Goal: Task Accomplishment & Management: Use online tool/utility

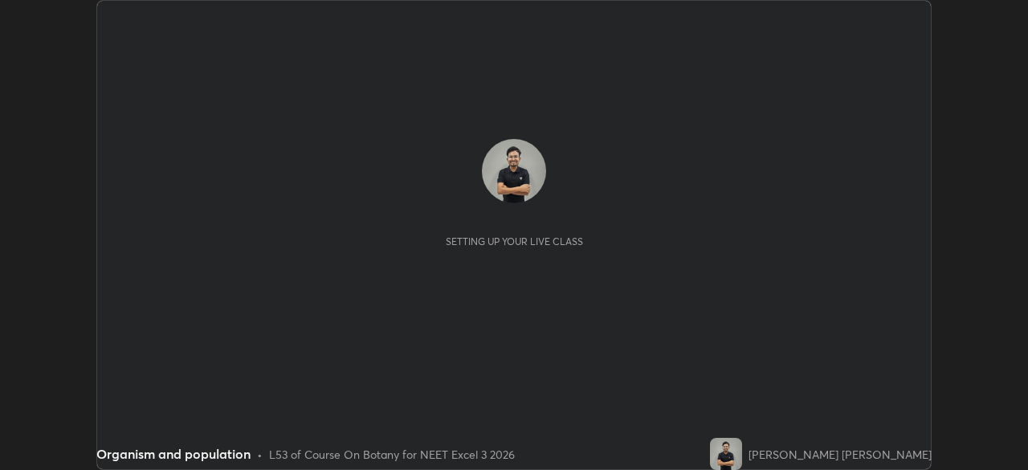
scroll to position [470, 1027]
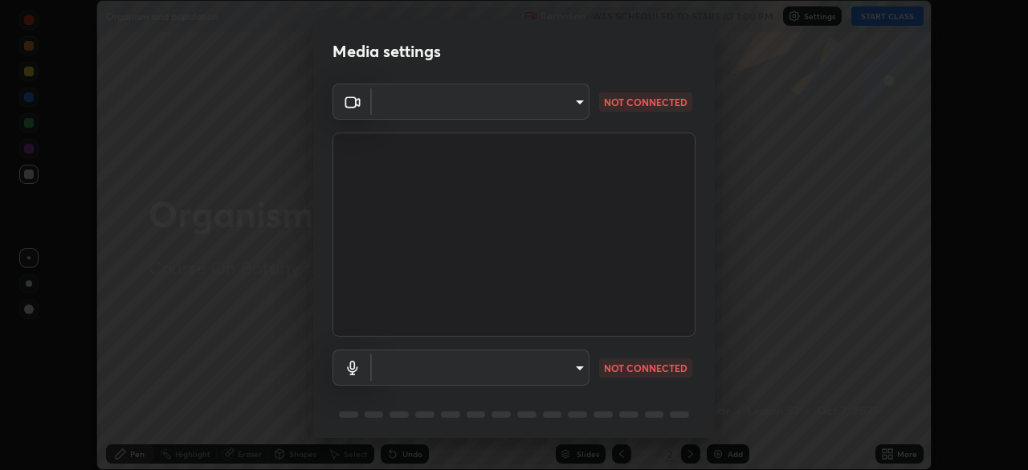
type input "b23672c371ae9b1e2d2e8c1262809c9406dc55f3a12da5c51b420c32c9b17bb4"
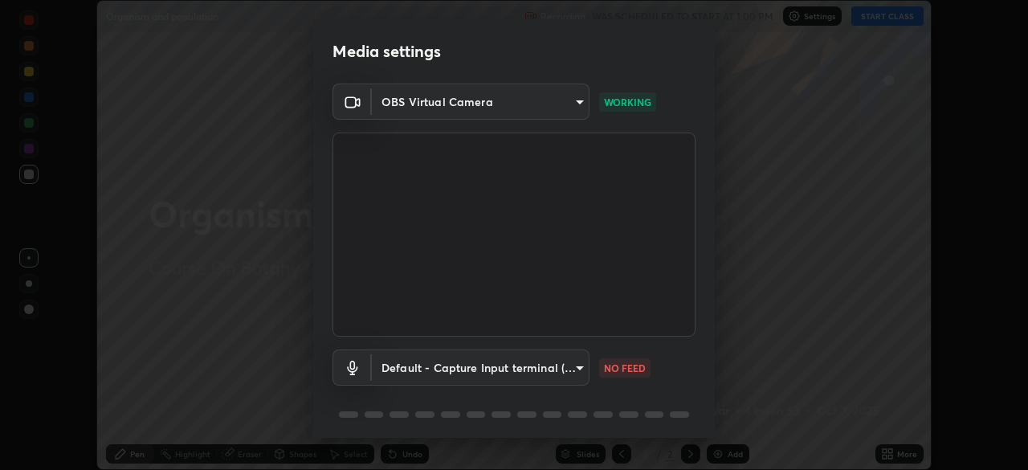
scroll to position [57, 0]
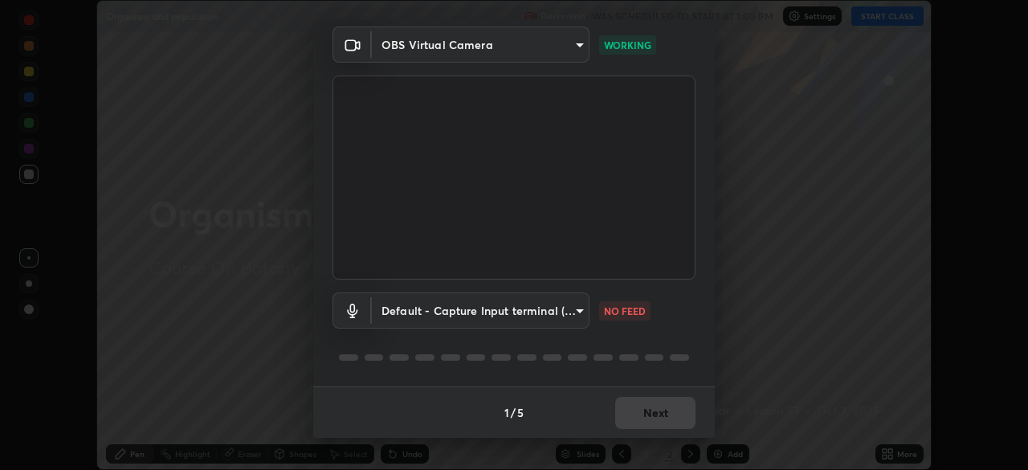
click at [575, 321] on body "Erase all Organism and population Recording WAS SCHEDULED TO START AT 1:00 PM S…" at bounding box center [514, 235] width 1028 height 470
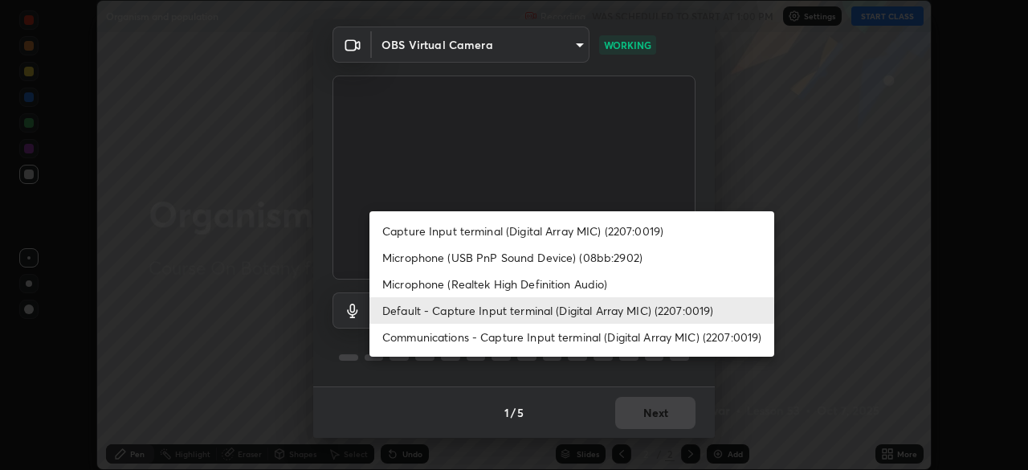
click at [594, 288] on li "Microphone (Realtek High Definition Audio)" at bounding box center [572, 284] width 405 height 27
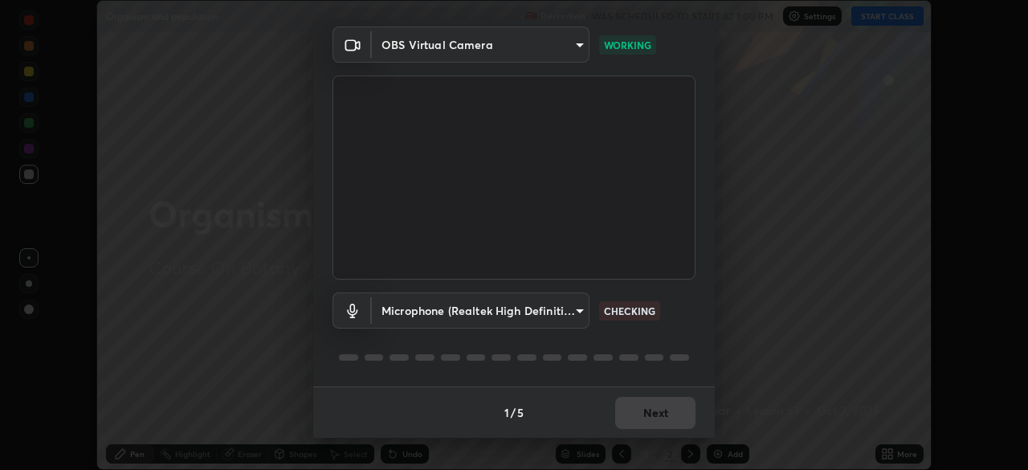
click at [585, 313] on body "Erase all Organism and population Recording WAS SCHEDULED TO START AT 1:00 PM S…" at bounding box center [514, 235] width 1028 height 470
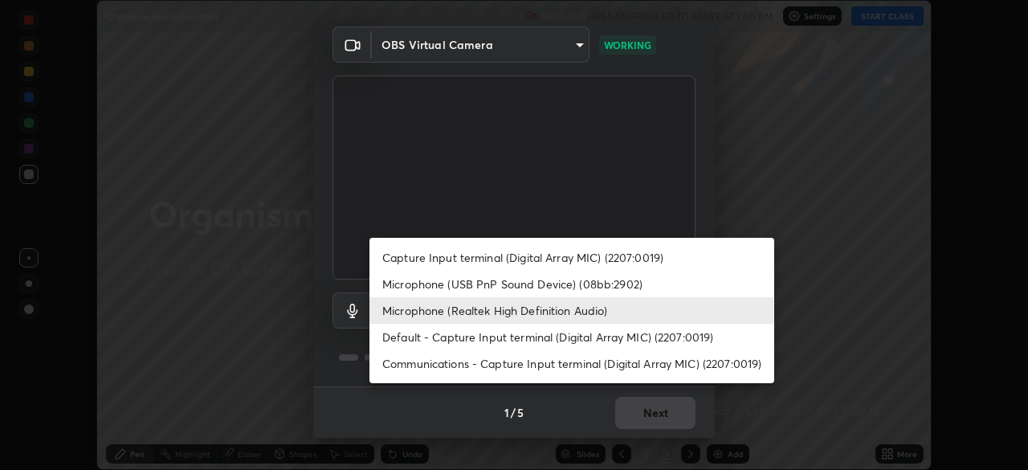
click at [581, 340] on li "Default - Capture Input terminal (Digital Array MIC) (2207:0019)" at bounding box center [572, 337] width 405 height 27
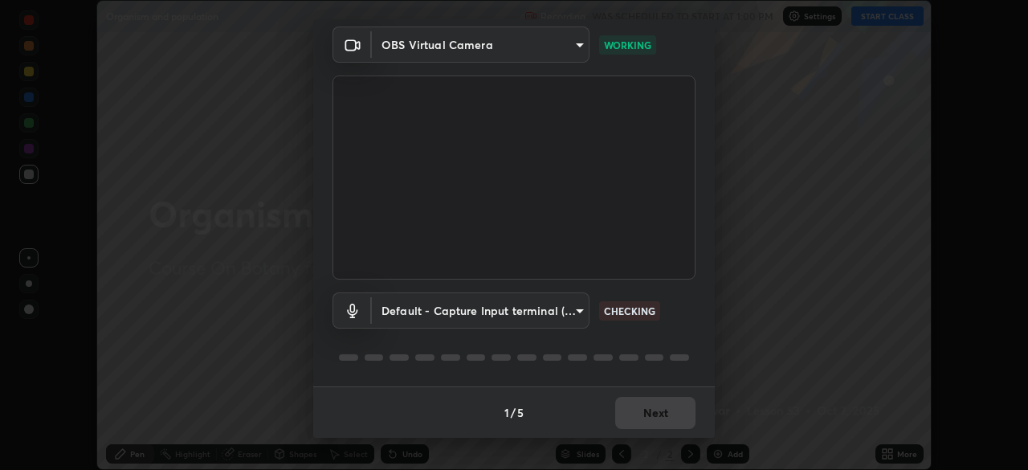
type input "default"
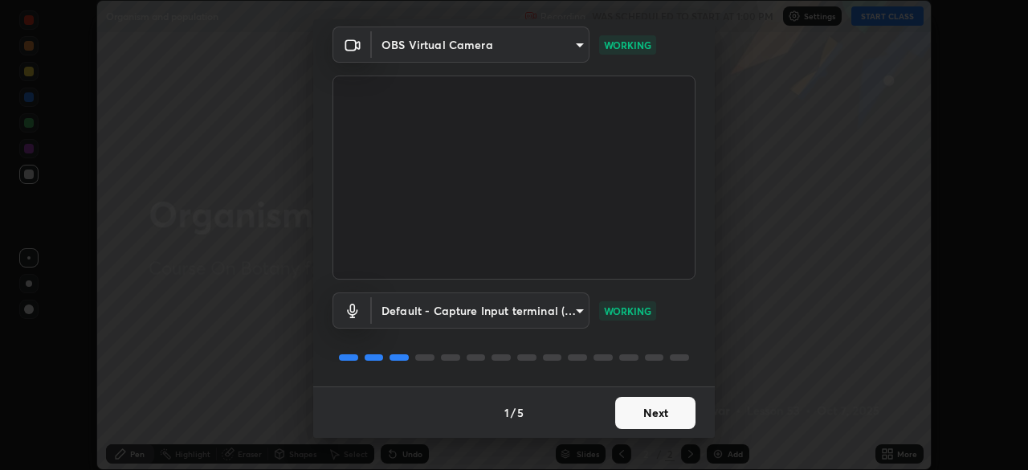
click at [664, 412] on button "Next" at bounding box center [655, 413] width 80 height 32
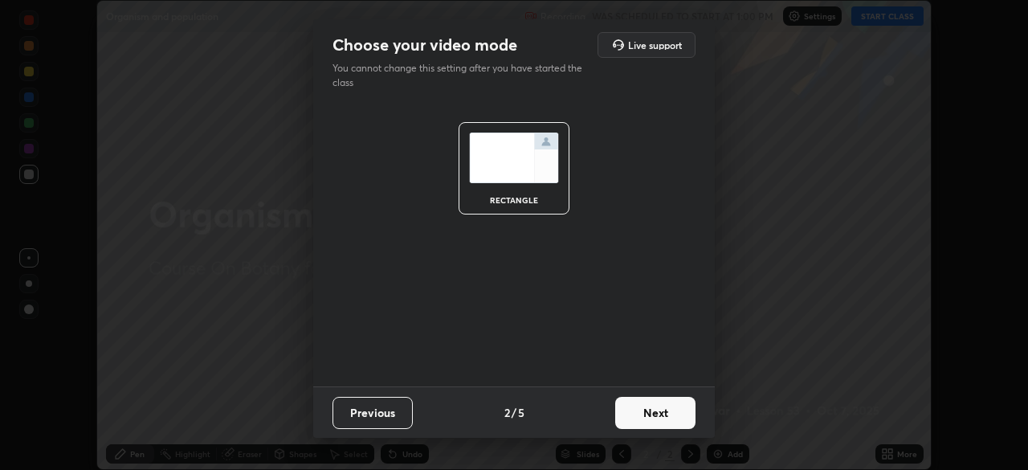
scroll to position [0, 0]
click at [670, 416] on button "Next" at bounding box center [655, 413] width 80 height 32
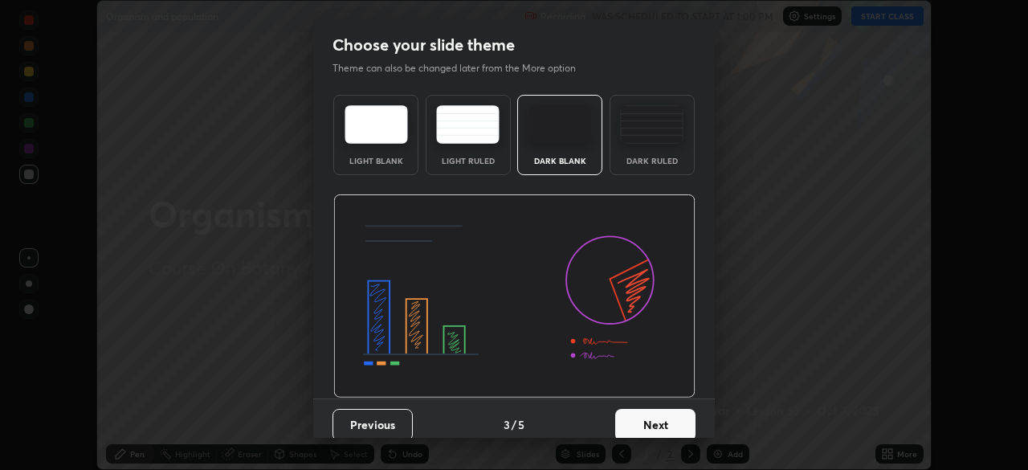
click at [647, 147] on div "Dark Ruled" at bounding box center [652, 135] width 85 height 80
click at [676, 422] on button "Next" at bounding box center [655, 425] width 80 height 32
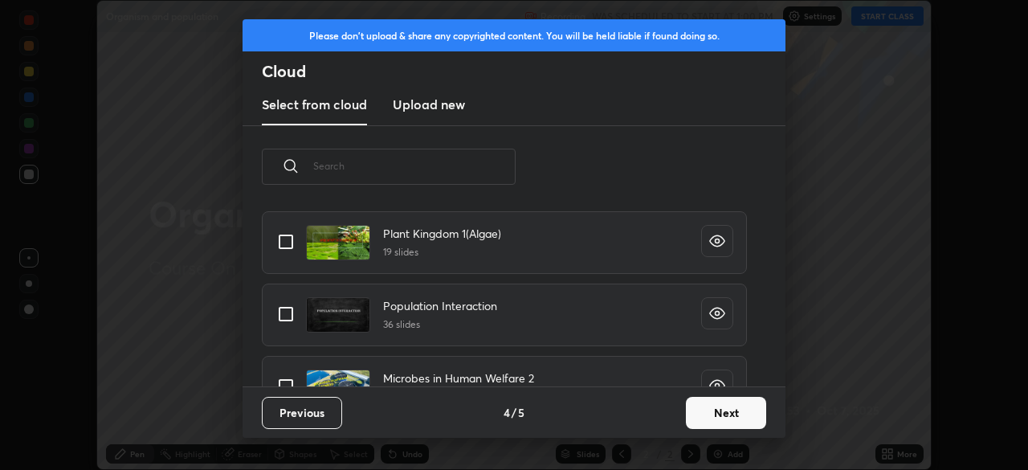
scroll to position [1282, 0]
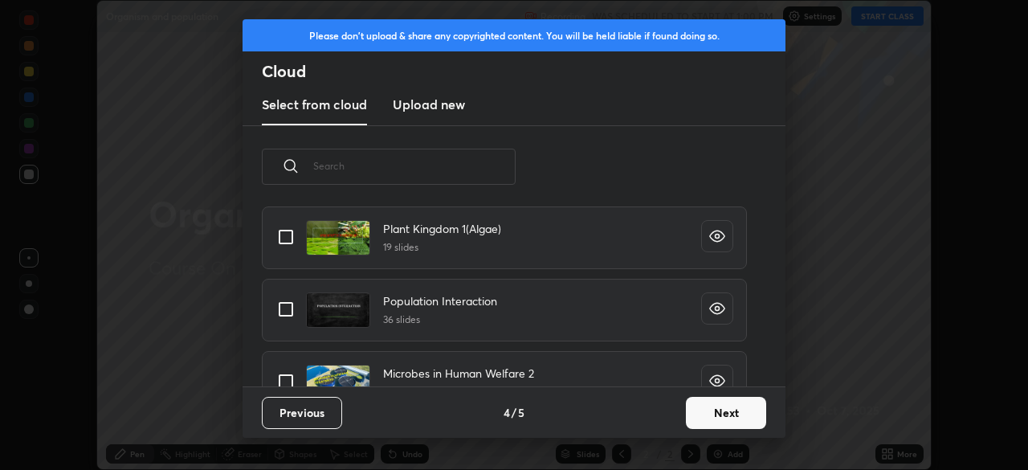
click at [284, 313] on input "grid" at bounding box center [286, 309] width 34 height 34
checkbox input "true"
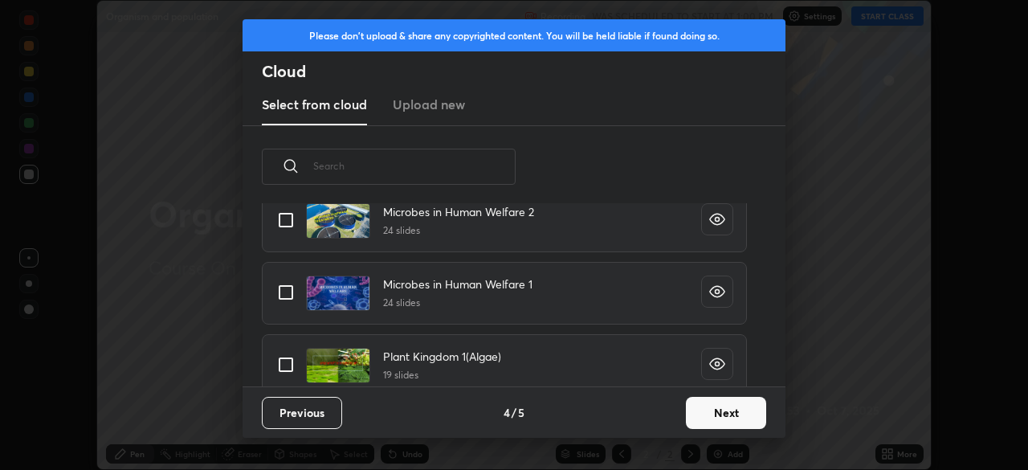
scroll to position [1531, 0]
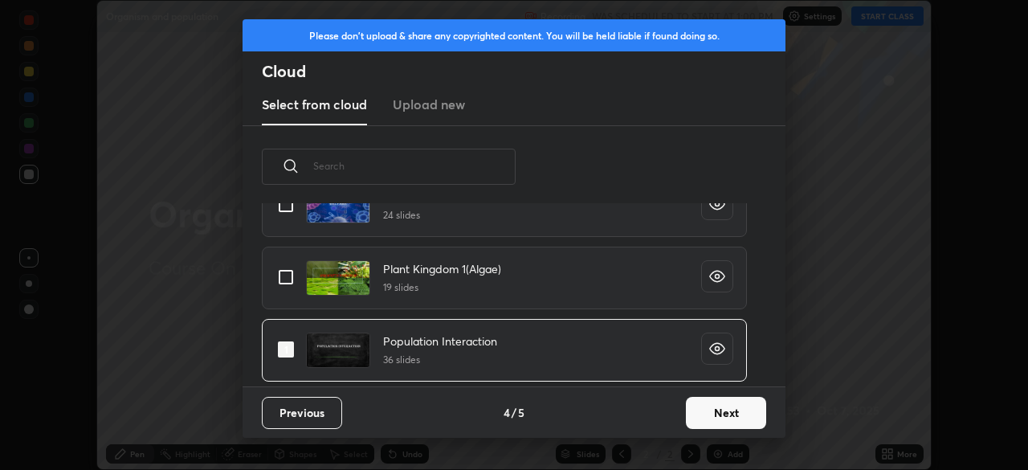
click at [728, 414] on button "Next" at bounding box center [726, 413] width 80 height 32
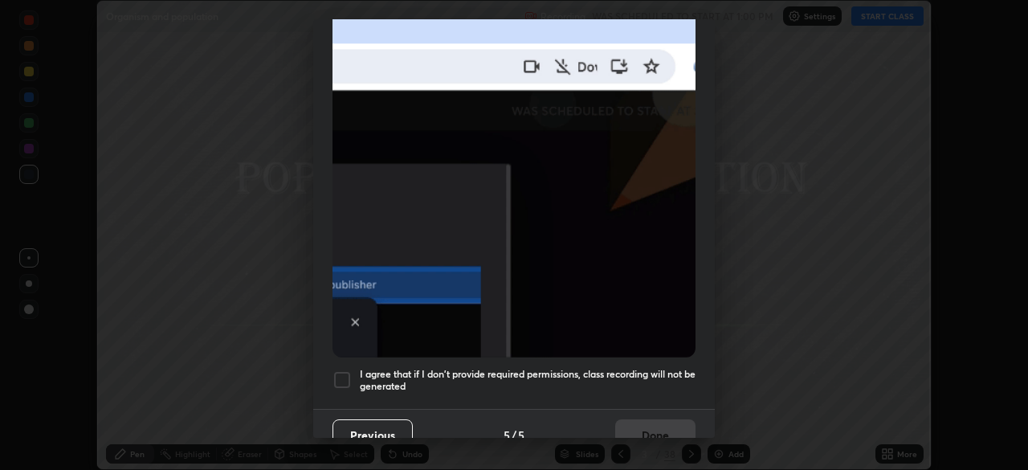
scroll to position [385, 0]
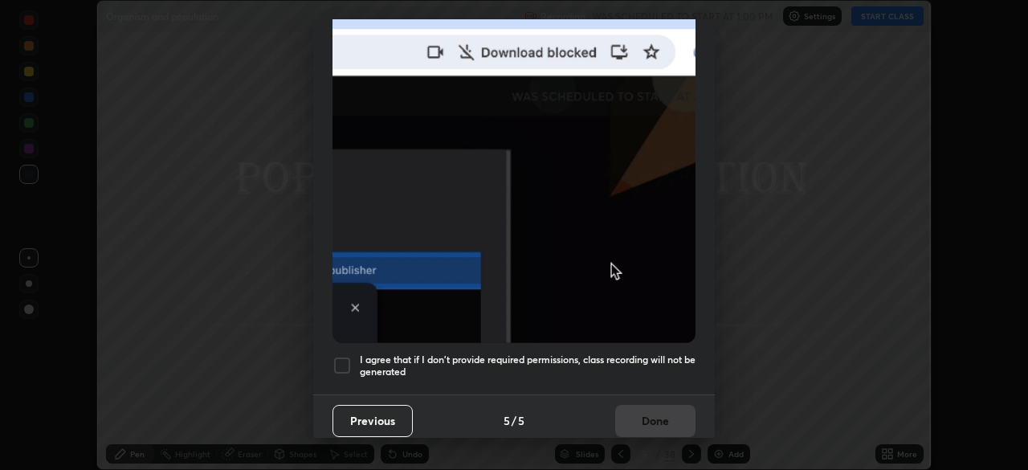
click at [349, 356] on div at bounding box center [342, 365] width 19 height 19
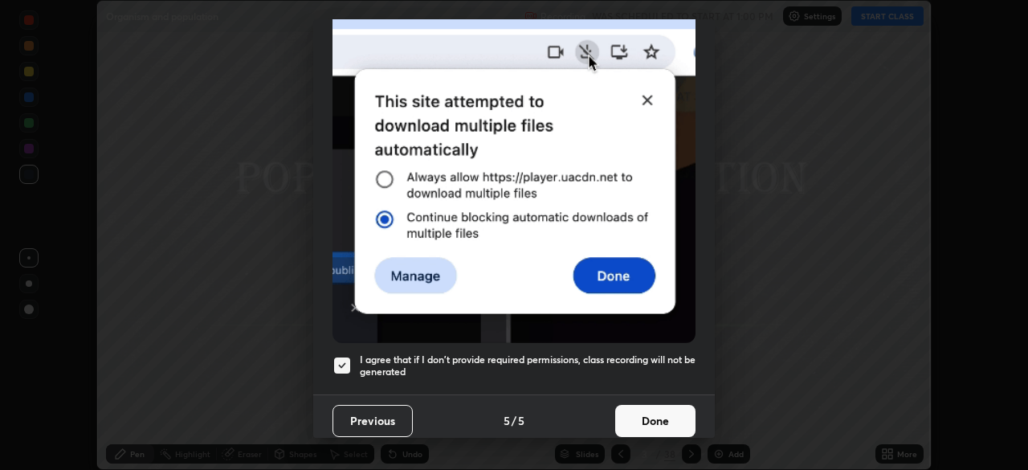
click at [662, 412] on button "Done" at bounding box center [655, 421] width 80 height 32
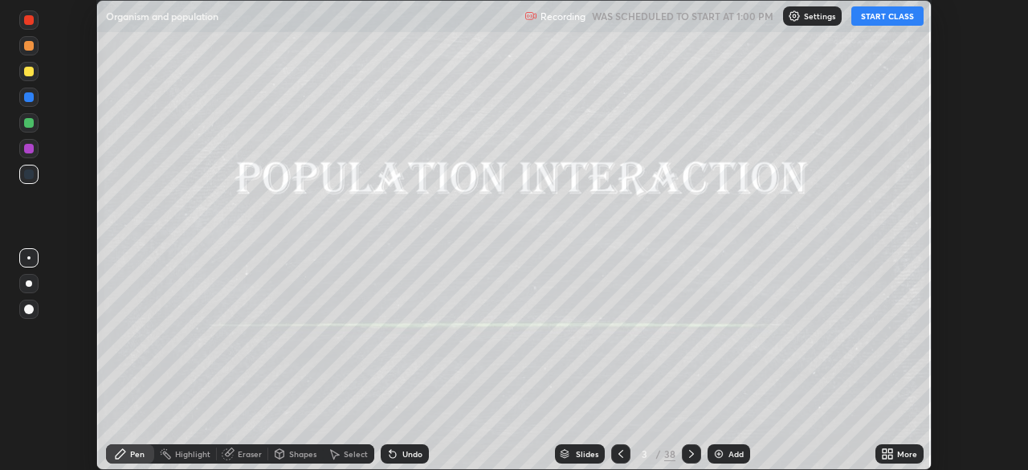
click at [619, 454] on icon at bounding box center [621, 453] width 13 height 13
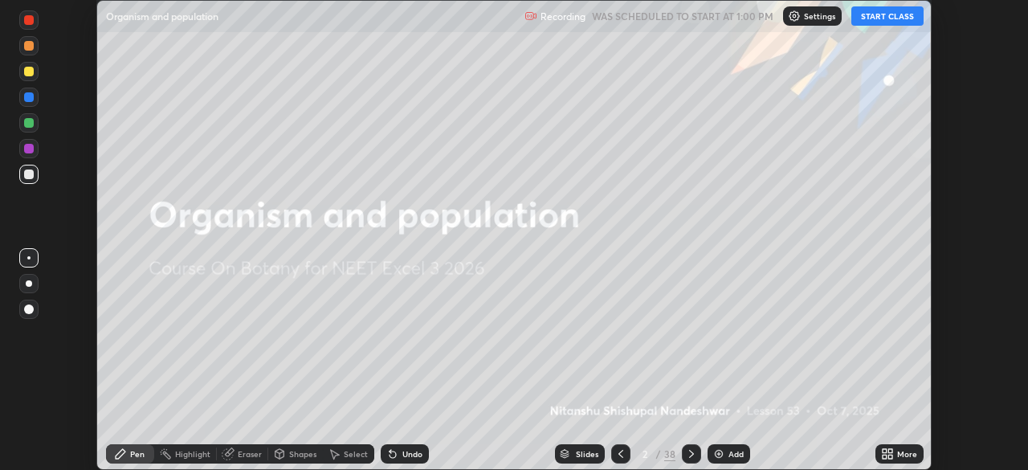
click at [713, 451] on img at bounding box center [719, 453] width 13 height 13
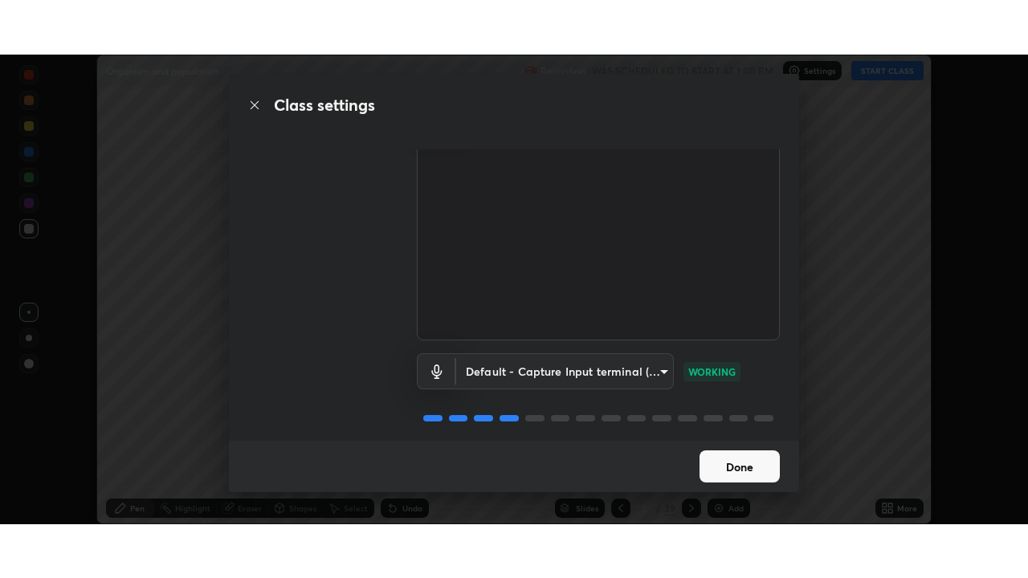
scroll to position [73, 0]
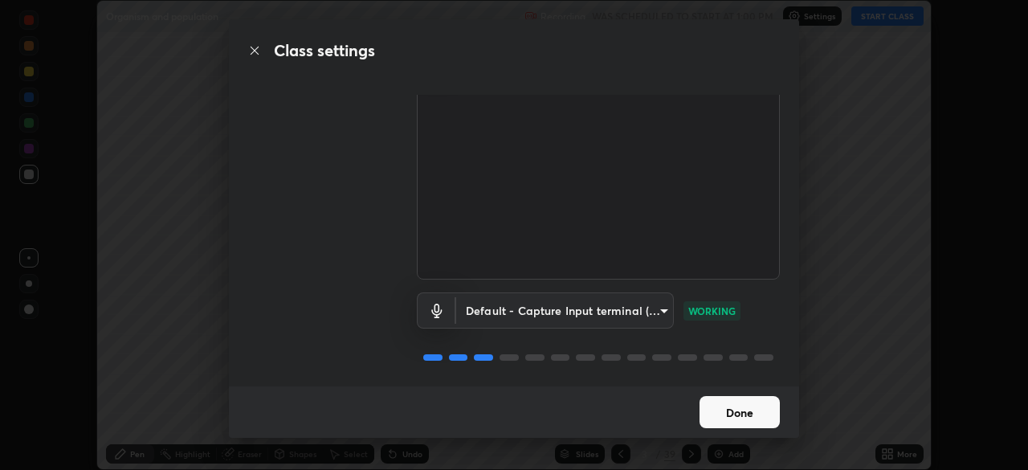
click at [737, 414] on button "Done" at bounding box center [740, 412] width 80 height 32
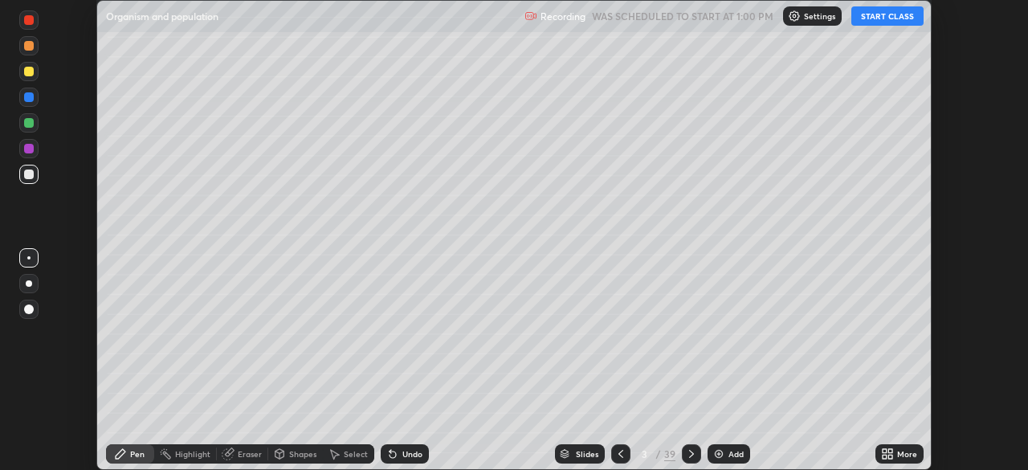
click at [884, 451] on icon at bounding box center [885, 451] width 4 height 4
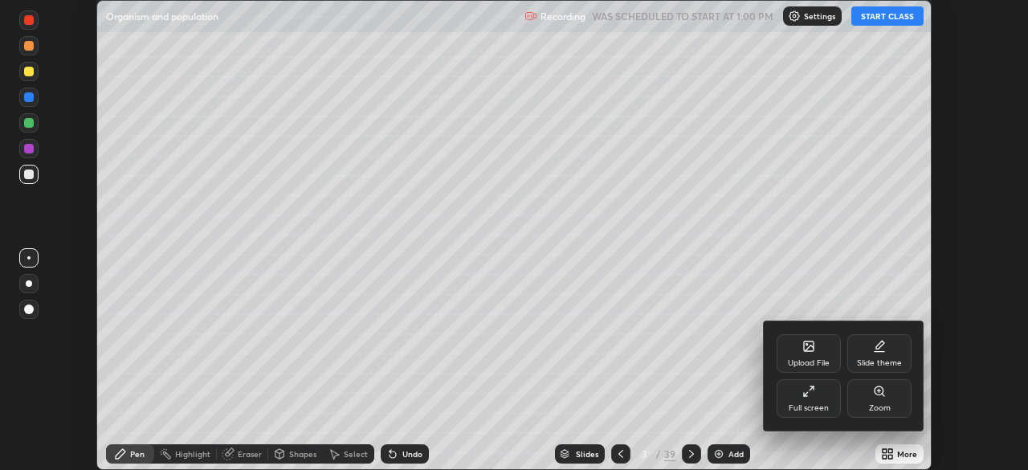
click at [807, 402] on div "Full screen" at bounding box center [809, 398] width 64 height 39
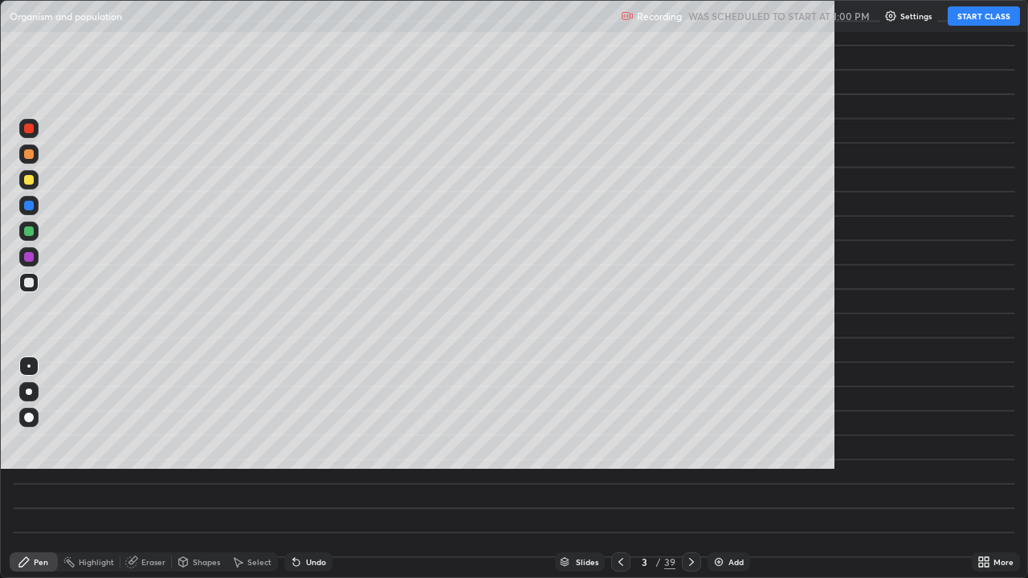
scroll to position [578, 1028]
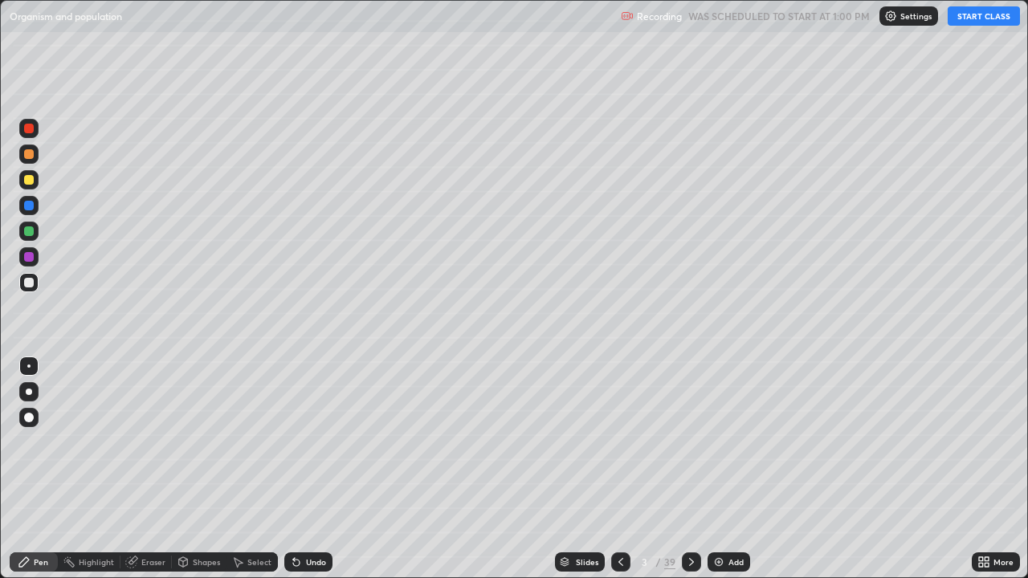
click at [972, 21] on button "START CLASS" at bounding box center [984, 15] width 72 height 19
click at [34, 155] on div at bounding box center [28, 154] width 19 height 19
click at [36, 284] on div at bounding box center [28, 282] width 19 height 19
click at [317, 469] on div "Undo" at bounding box center [316, 562] width 20 height 8
click at [35, 391] on div at bounding box center [28, 391] width 19 height 19
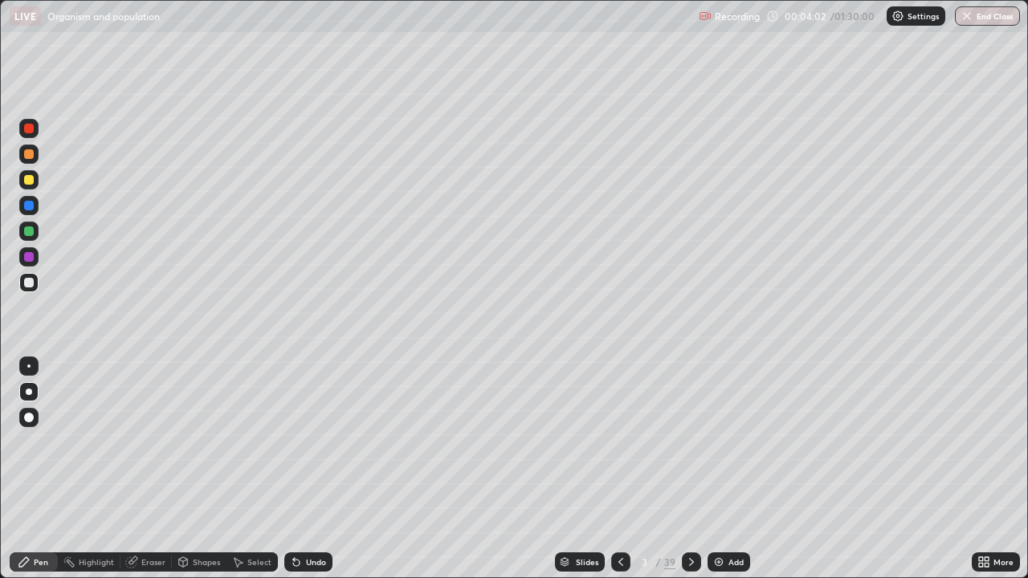
click at [34, 185] on div at bounding box center [28, 179] width 19 height 19
click at [31, 369] on div at bounding box center [28, 366] width 19 height 19
click at [304, 469] on div "Undo" at bounding box center [308, 562] width 48 height 19
click at [314, 469] on div "Undo" at bounding box center [316, 562] width 20 height 8
click at [320, 469] on div "Undo" at bounding box center [316, 562] width 20 height 8
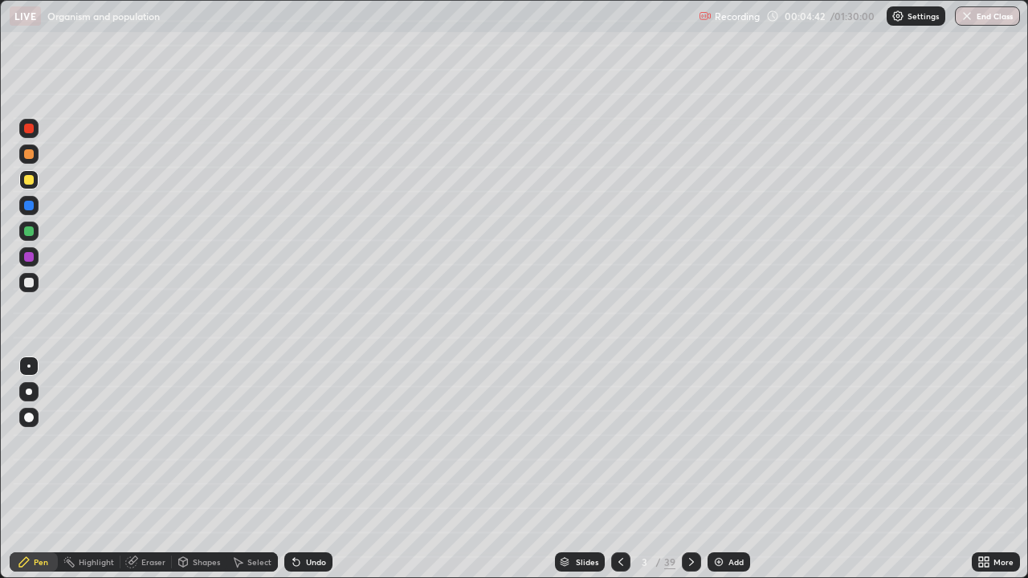
click at [25, 259] on div at bounding box center [29, 257] width 10 height 10
click at [28, 280] on div at bounding box center [29, 283] width 10 height 10
click at [25, 184] on div at bounding box center [29, 180] width 10 height 10
click at [21, 285] on div at bounding box center [28, 282] width 19 height 19
click at [27, 181] on div at bounding box center [29, 180] width 10 height 10
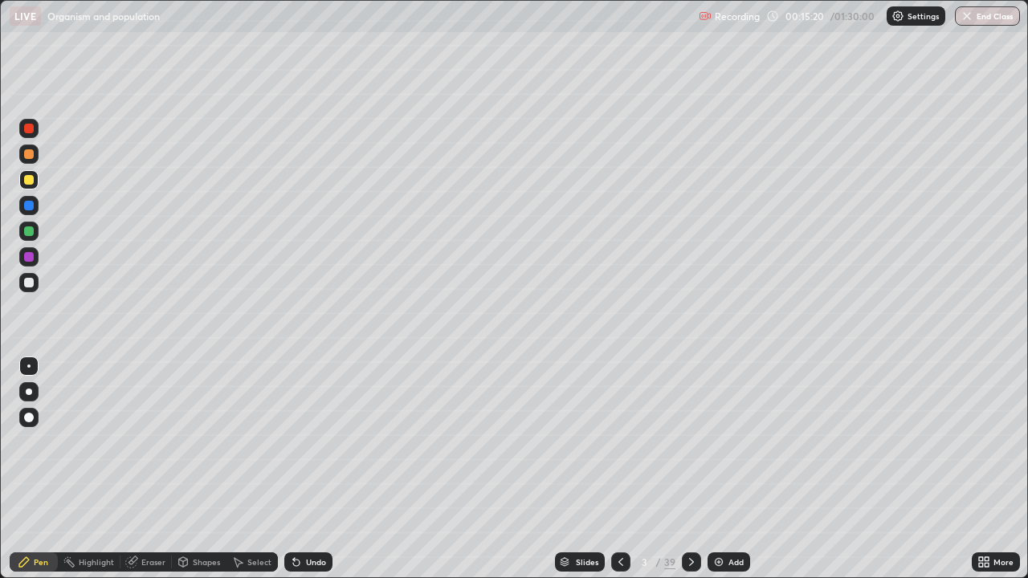
click at [27, 282] on div at bounding box center [29, 283] width 10 height 10
click at [689, 469] on icon at bounding box center [691, 562] width 13 height 13
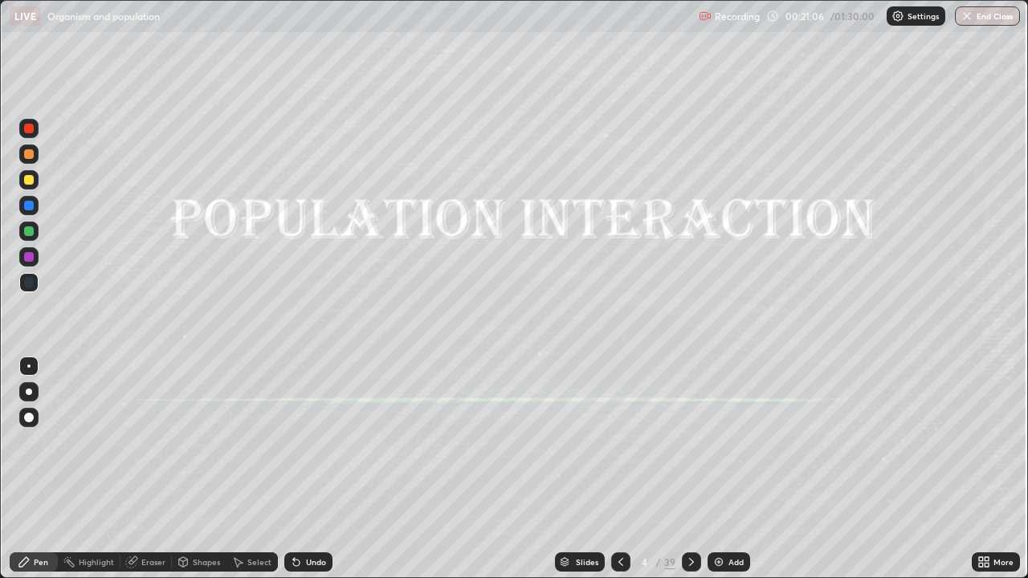
click at [622, 469] on div at bounding box center [620, 562] width 19 height 19
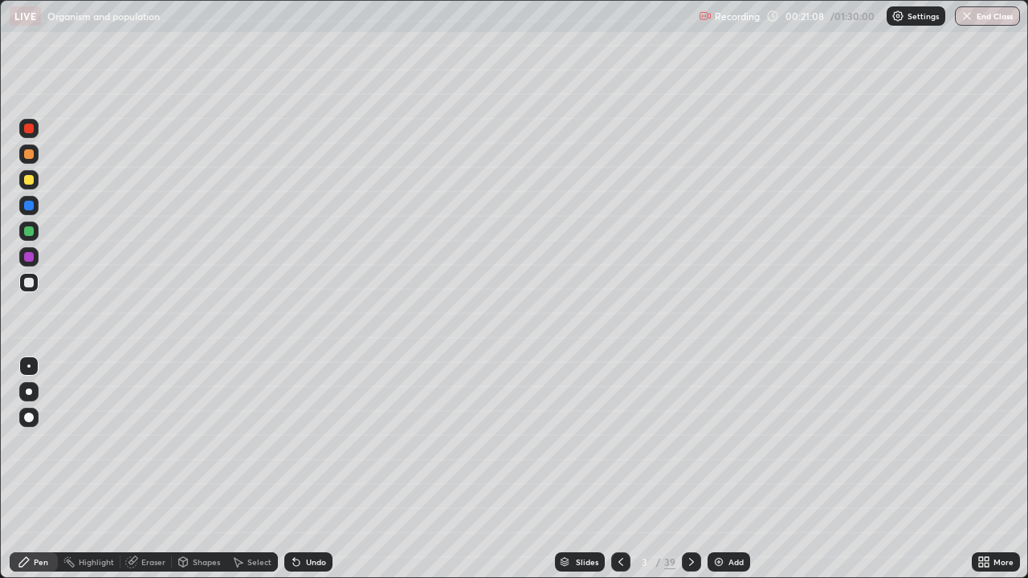
click at [982, 469] on icon at bounding box center [981, 560] width 4 height 4
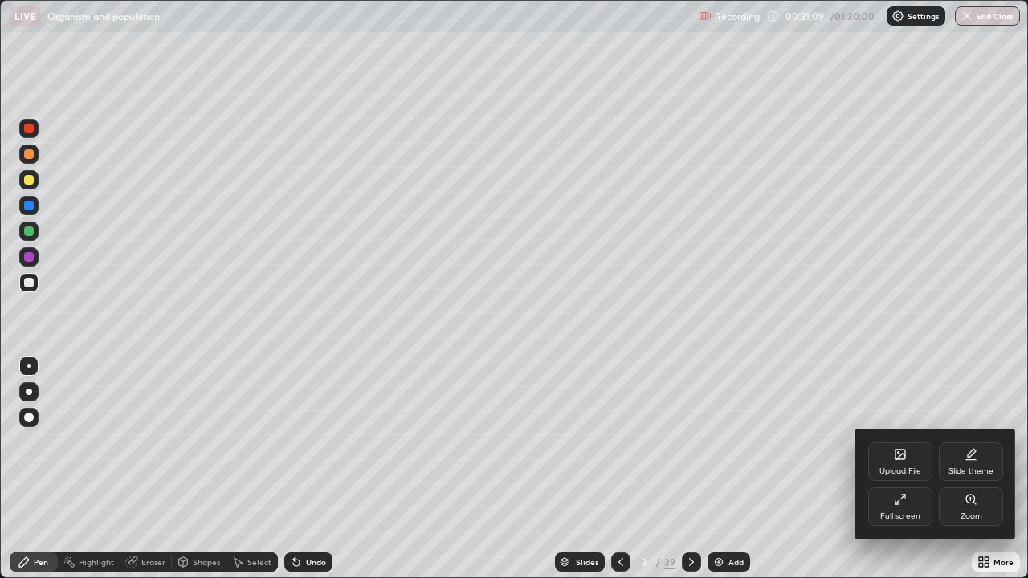
click at [966, 469] on div "Zoom" at bounding box center [971, 507] width 64 height 39
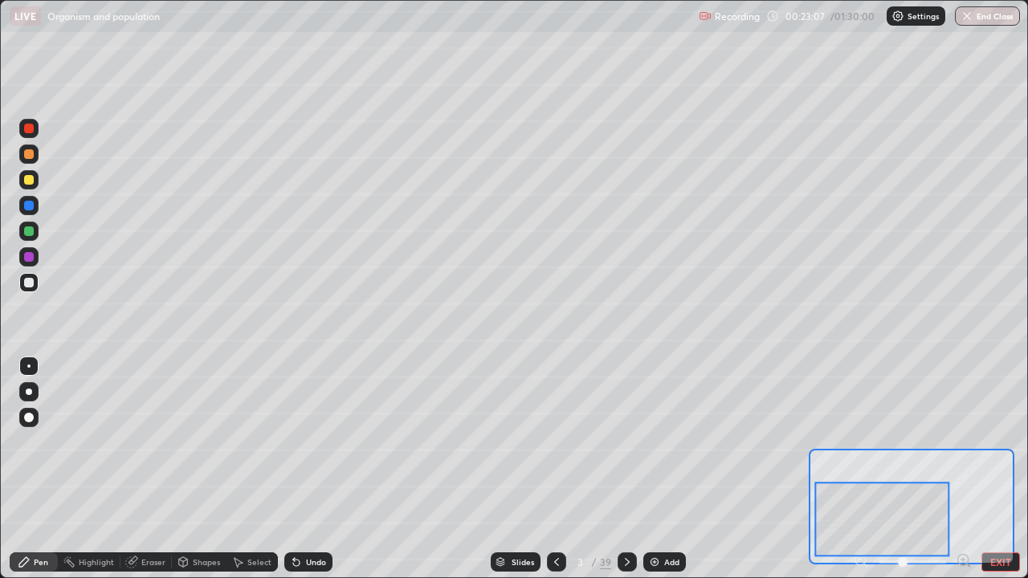
click at [992, 469] on button "EXIT" at bounding box center [1001, 562] width 39 height 19
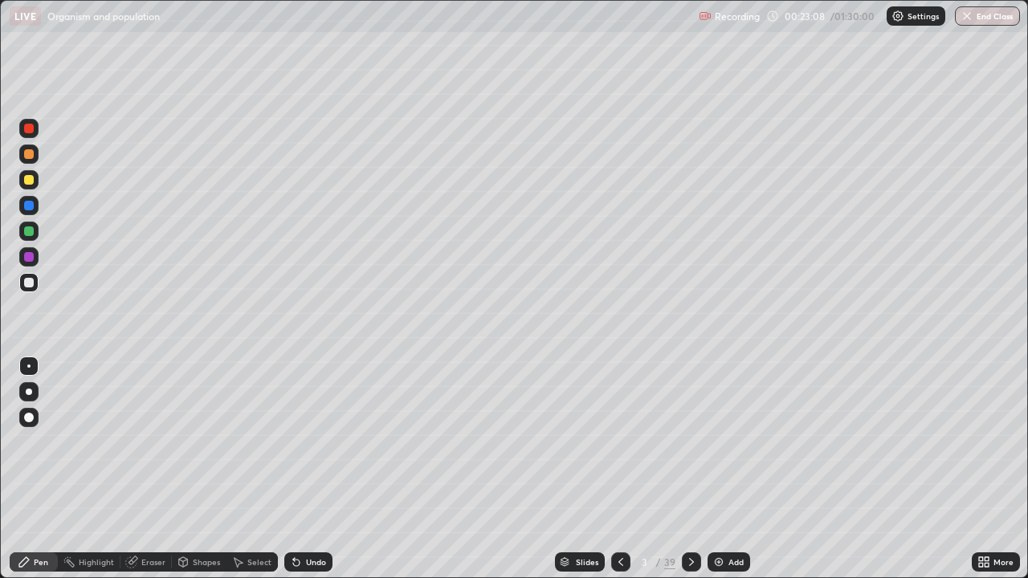
click at [689, 469] on icon at bounding box center [691, 562] width 5 height 8
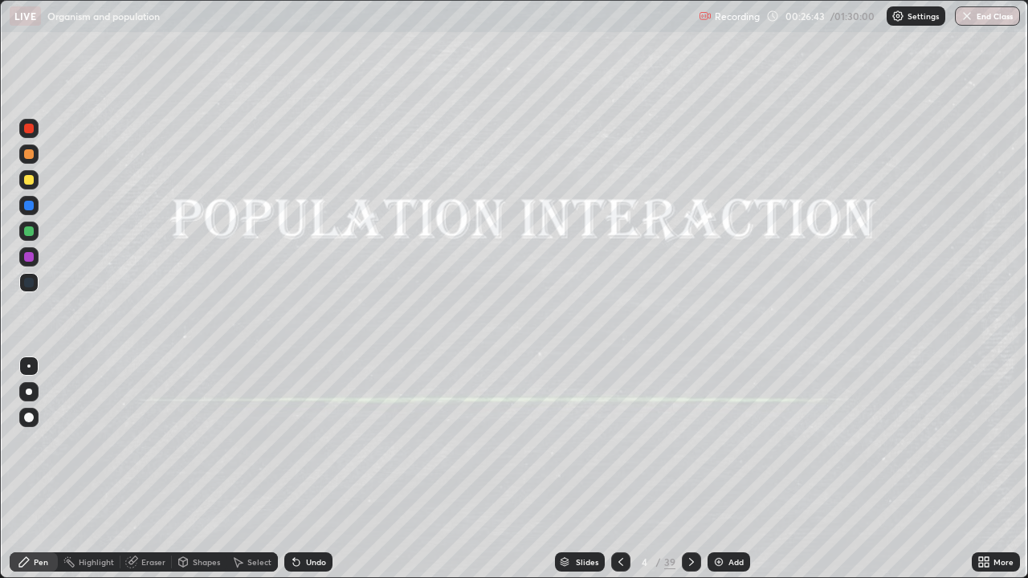
click at [687, 469] on icon at bounding box center [691, 562] width 13 height 13
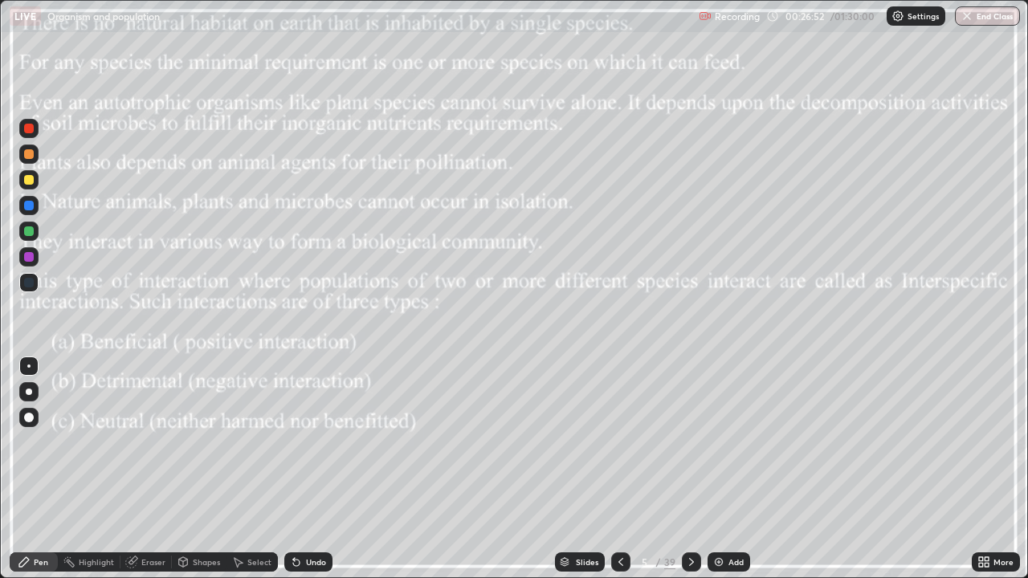
click at [29, 181] on div at bounding box center [29, 180] width 10 height 10
click at [689, 469] on icon at bounding box center [691, 562] width 13 height 13
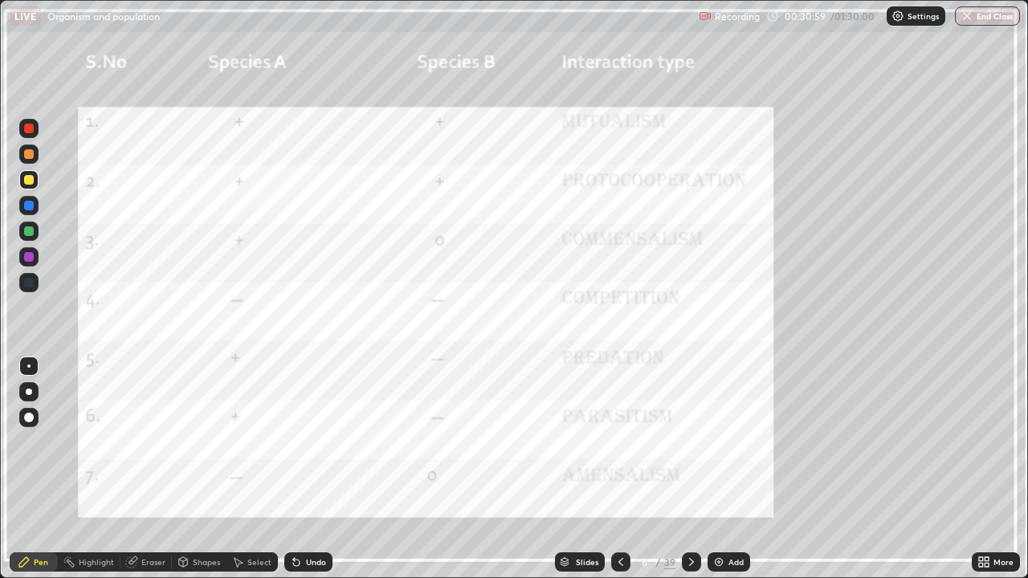
click at [682, 469] on div at bounding box center [691, 562] width 19 height 19
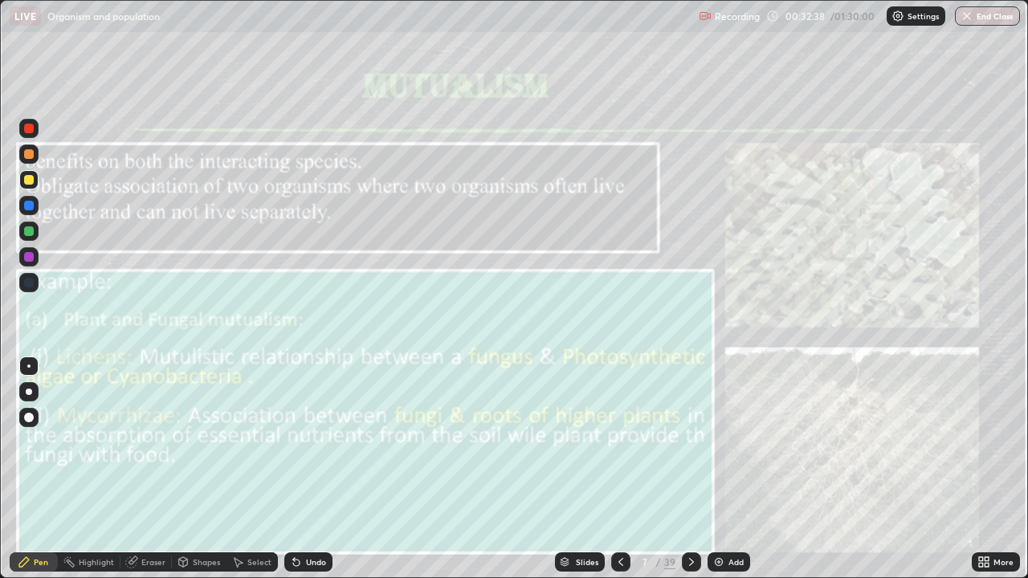
click at [31, 262] on div at bounding box center [28, 256] width 19 height 19
click at [689, 469] on icon at bounding box center [691, 562] width 5 height 8
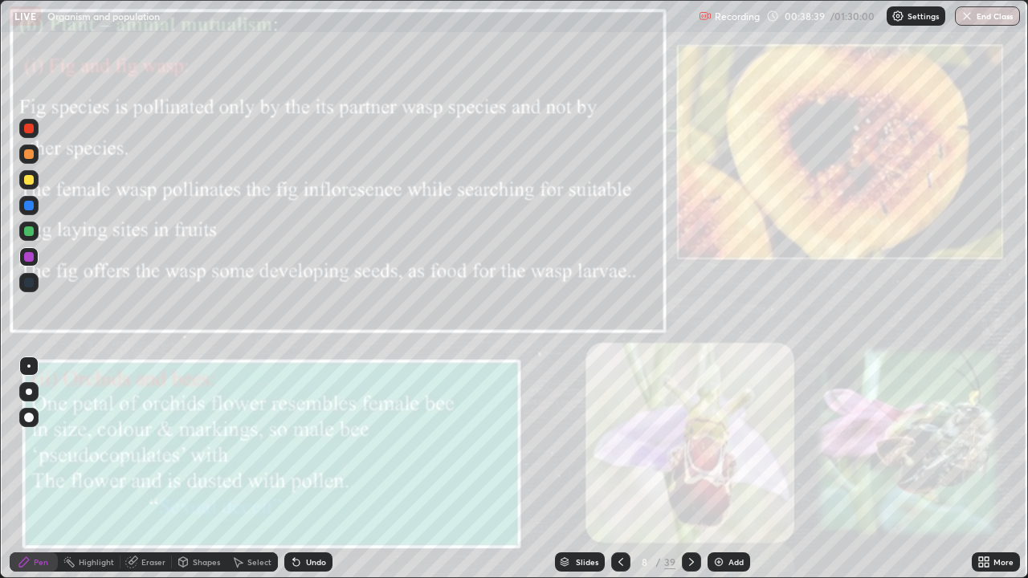
click at [32, 157] on div at bounding box center [29, 154] width 10 height 10
click at [27, 259] on div at bounding box center [29, 257] width 10 height 10
click at [28, 134] on div at bounding box center [28, 128] width 19 height 19
click at [33, 181] on div at bounding box center [29, 180] width 10 height 10
click at [31, 206] on div at bounding box center [29, 206] width 10 height 10
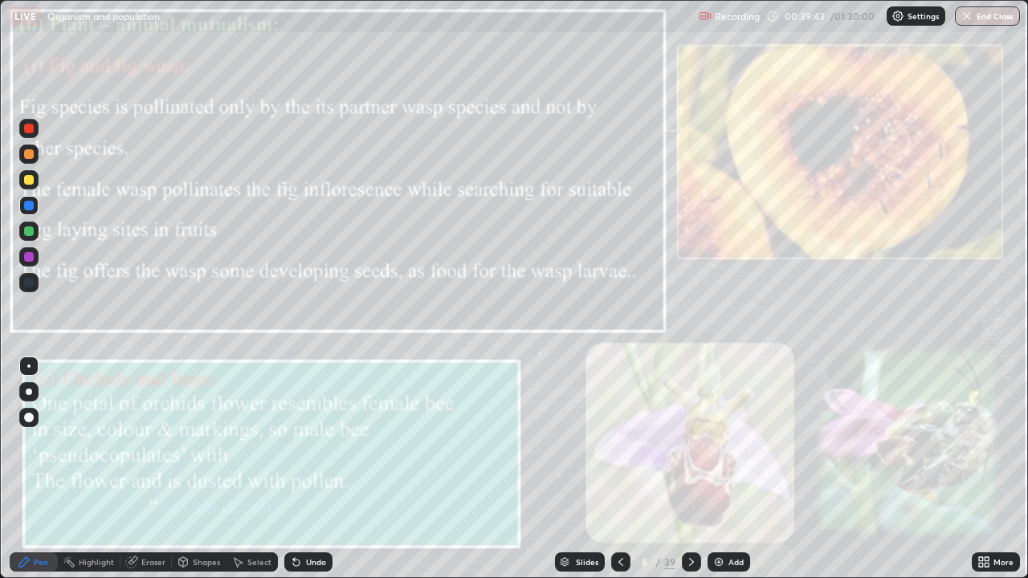
click at [537, 28] on div "LIVE Organism and population" at bounding box center [351, 16] width 683 height 32
click at [32, 257] on div at bounding box center [29, 257] width 10 height 10
click at [687, 469] on icon at bounding box center [691, 562] width 13 height 13
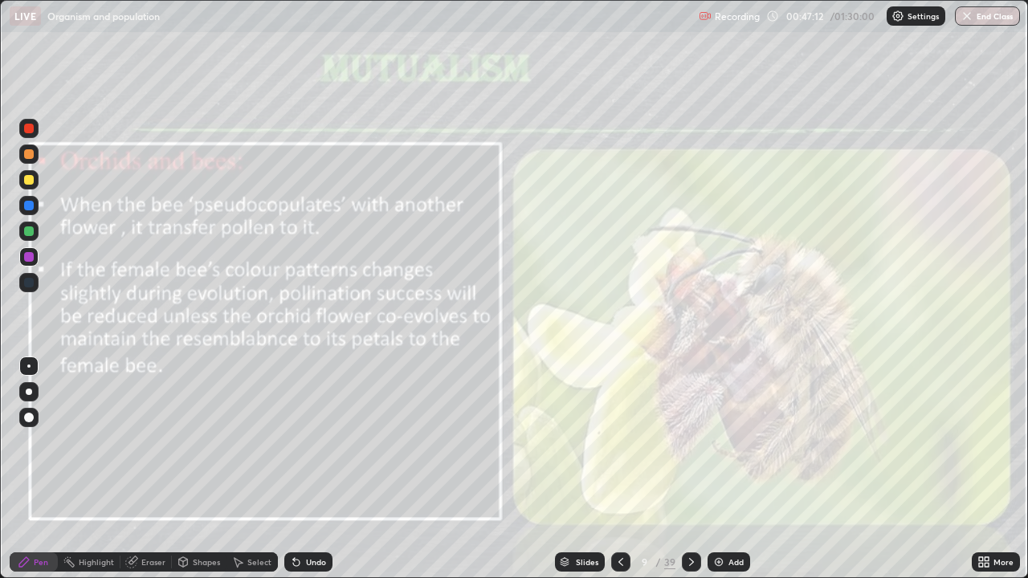
click at [686, 469] on icon at bounding box center [691, 562] width 13 height 13
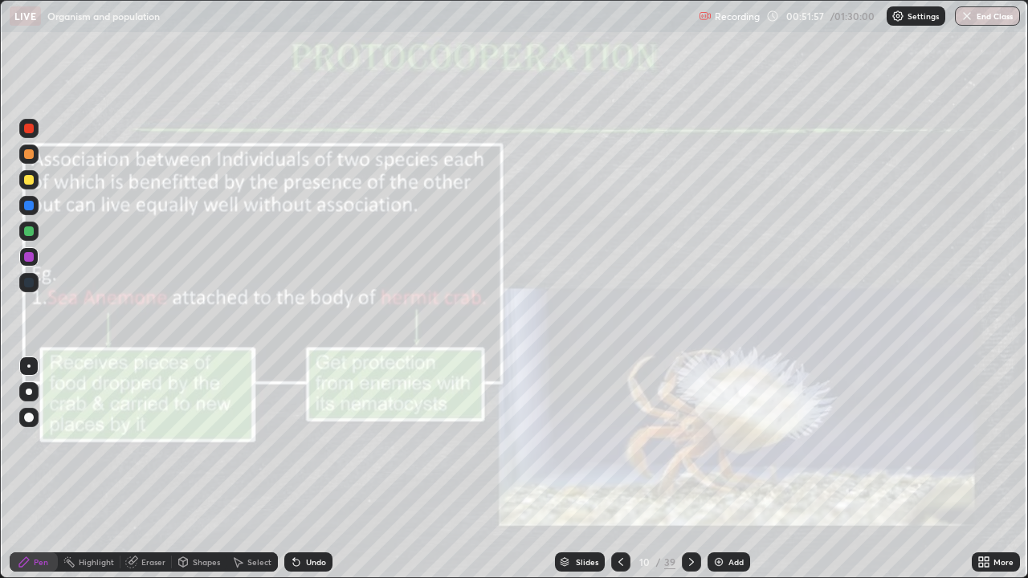
click at [690, 469] on icon at bounding box center [691, 562] width 13 height 13
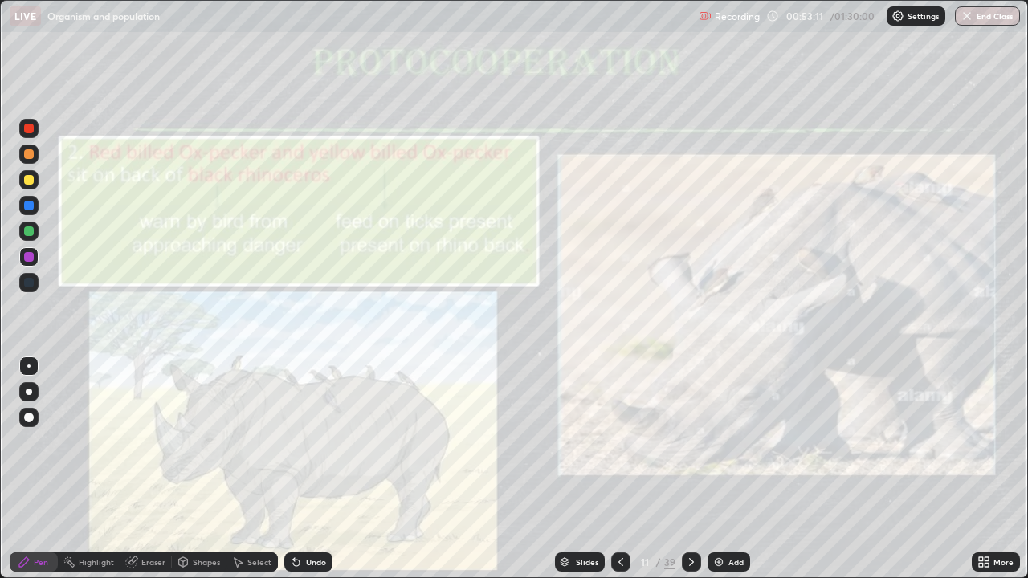
click at [689, 469] on icon at bounding box center [691, 562] width 13 height 13
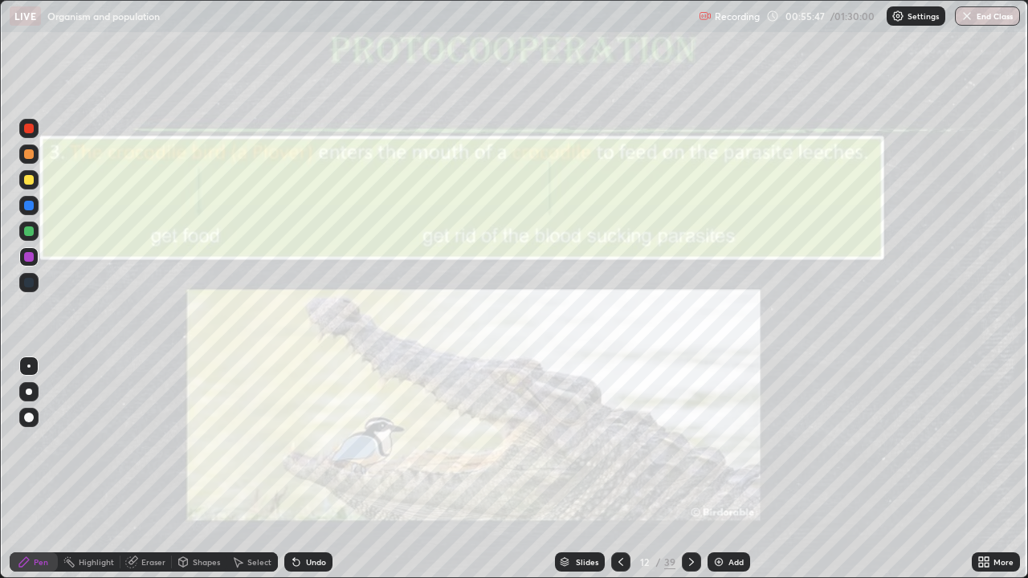
click at [689, 469] on icon at bounding box center [691, 562] width 13 height 13
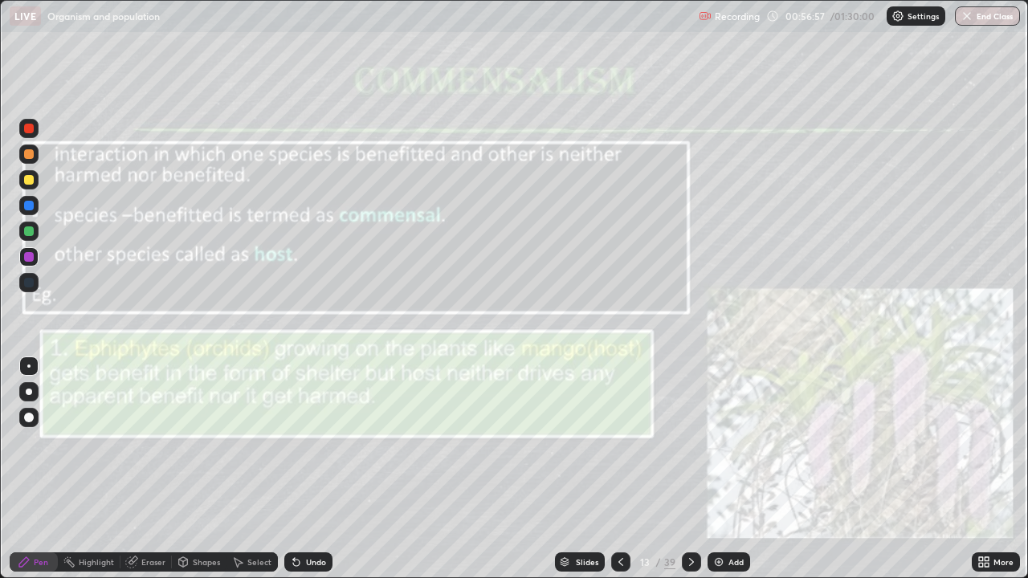
click at [29, 235] on div at bounding box center [29, 232] width 10 height 10
click at [689, 469] on icon at bounding box center [691, 562] width 5 height 8
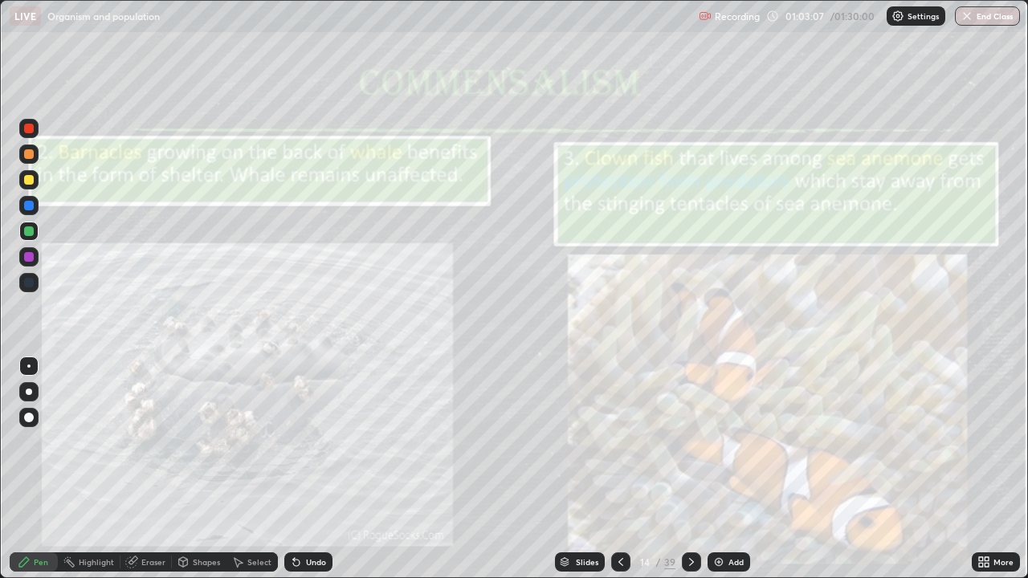
click at [685, 469] on icon at bounding box center [691, 562] width 13 height 13
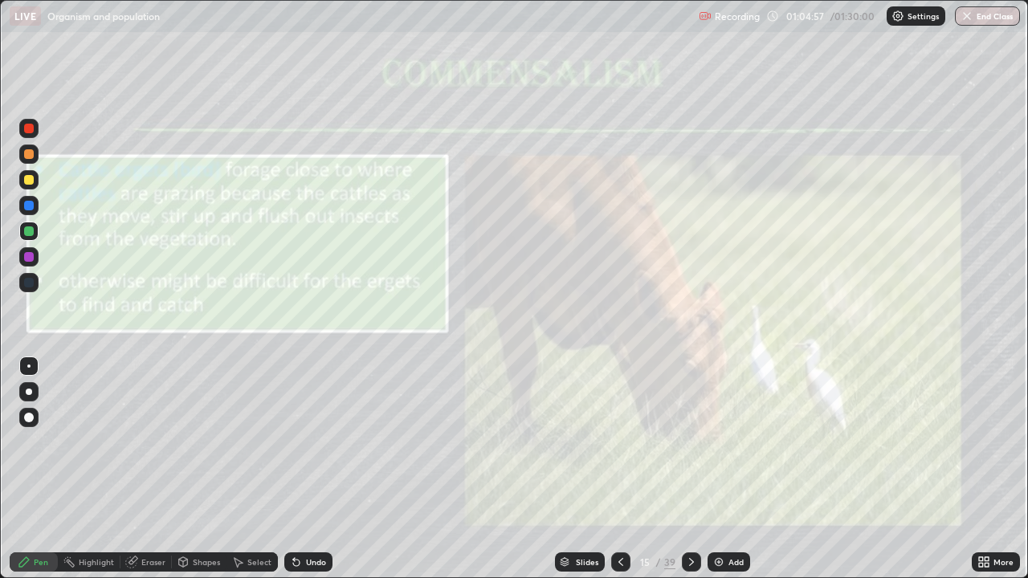
click at [691, 469] on icon at bounding box center [691, 562] width 13 height 13
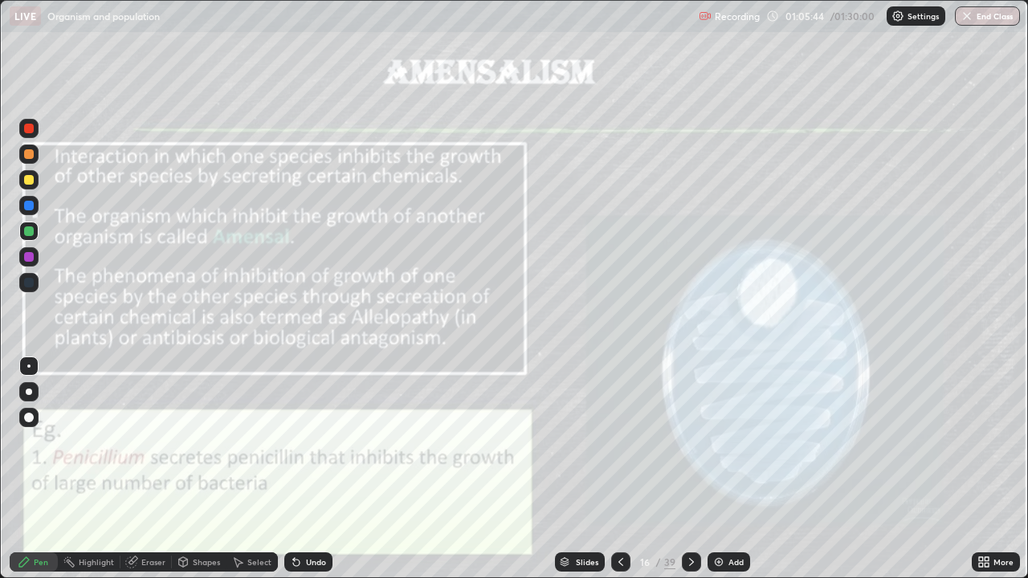
click at [689, 469] on icon at bounding box center [691, 562] width 13 height 13
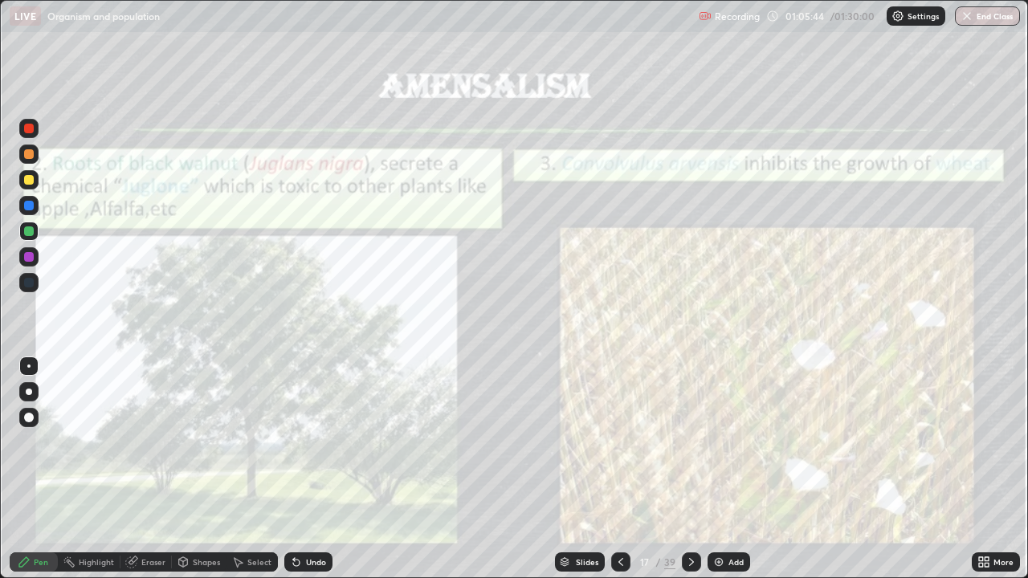
click at [688, 469] on icon at bounding box center [691, 562] width 13 height 13
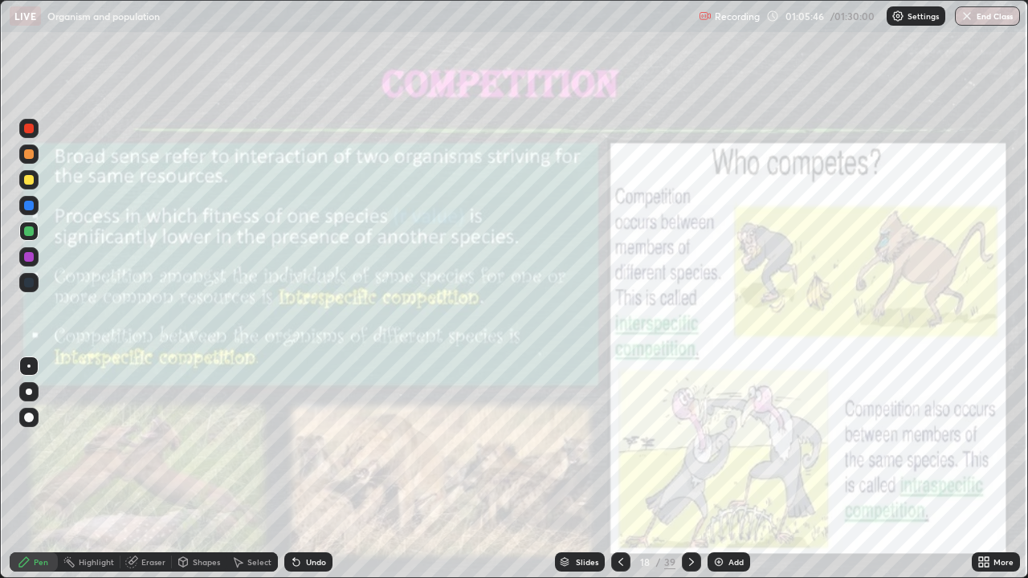
click at [689, 469] on icon at bounding box center [691, 562] width 13 height 13
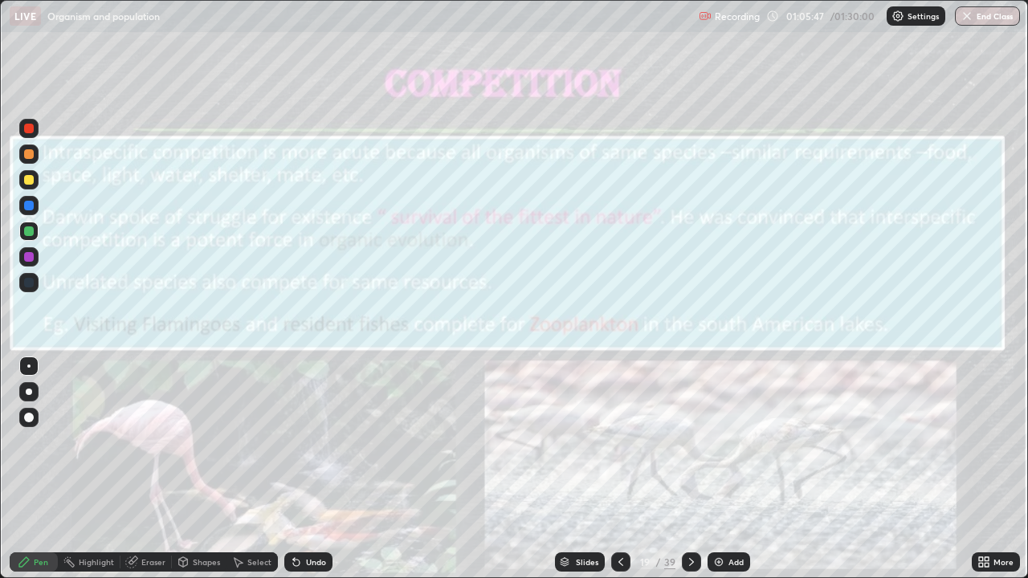
click at [619, 469] on icon at bounding box center [621, 562] width 13 height 13
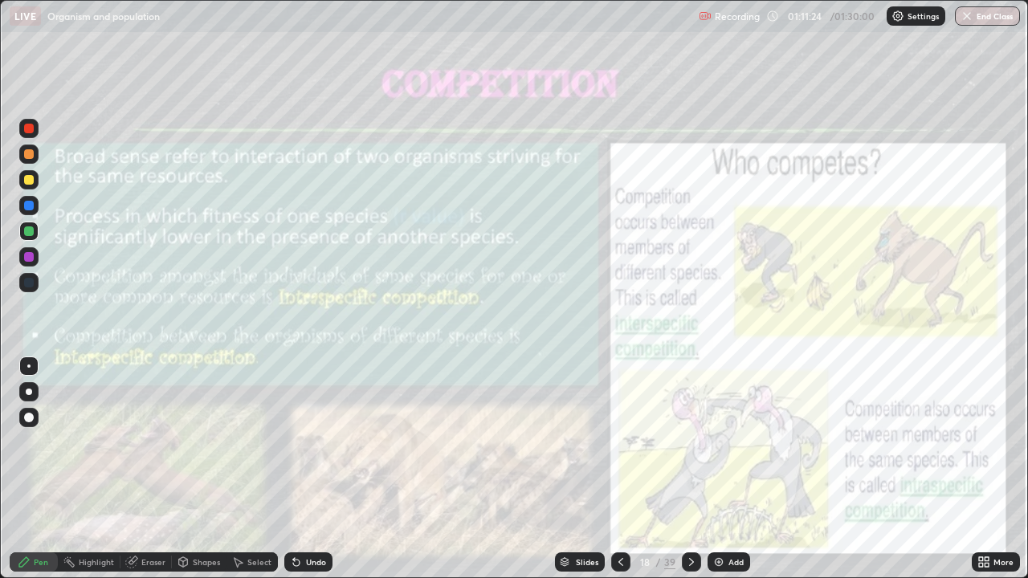
click at [689, 469] on icon at bounding box center [691, 562] width 13 height 13
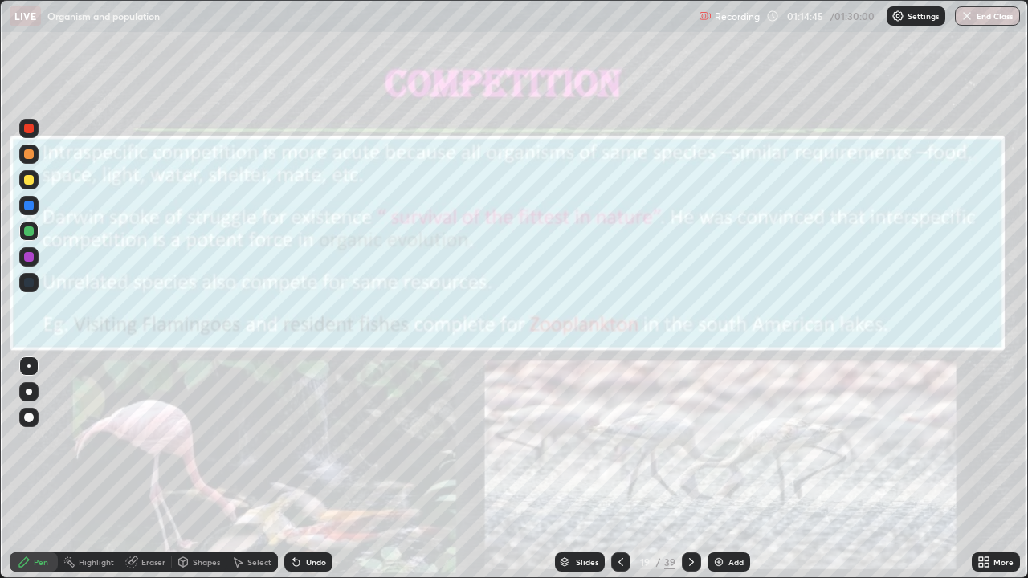
click at [691, 469] on icon at bounding box center [691, 562] width 13 height 13
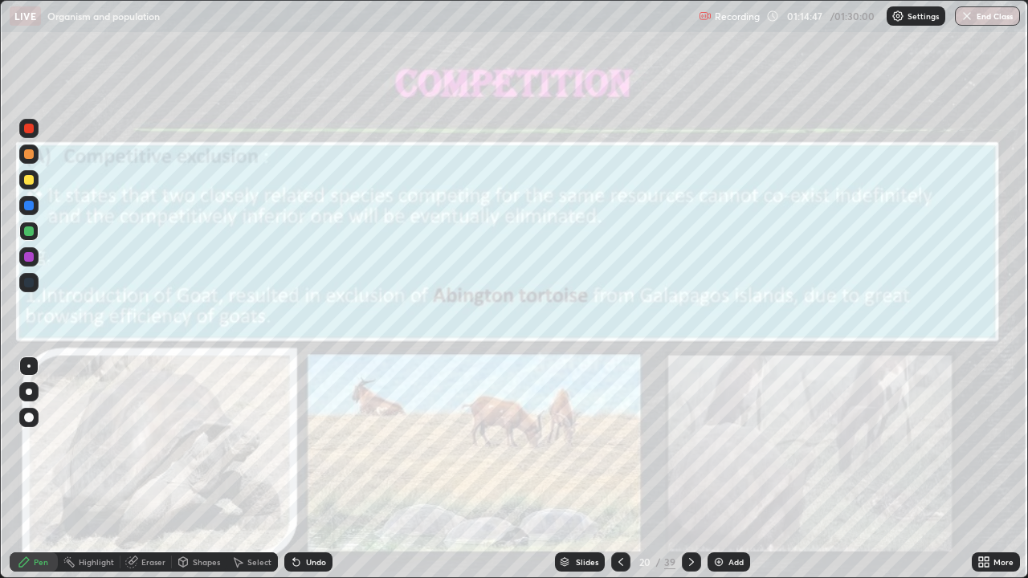
click at [578, 469] on div "Slides" at bounding box center [587, 562] width 22 height 8
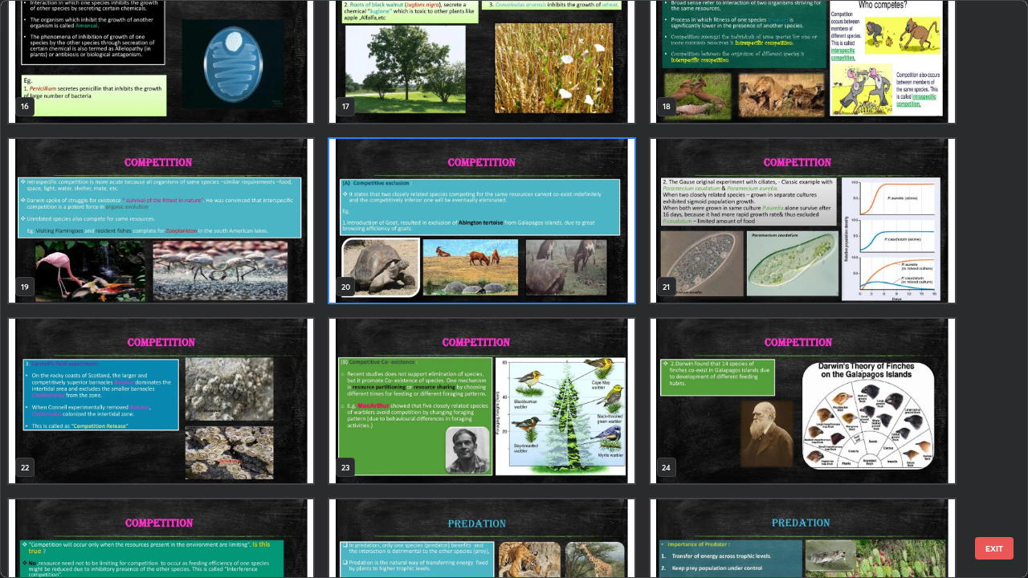
scroll to position [917, 0]
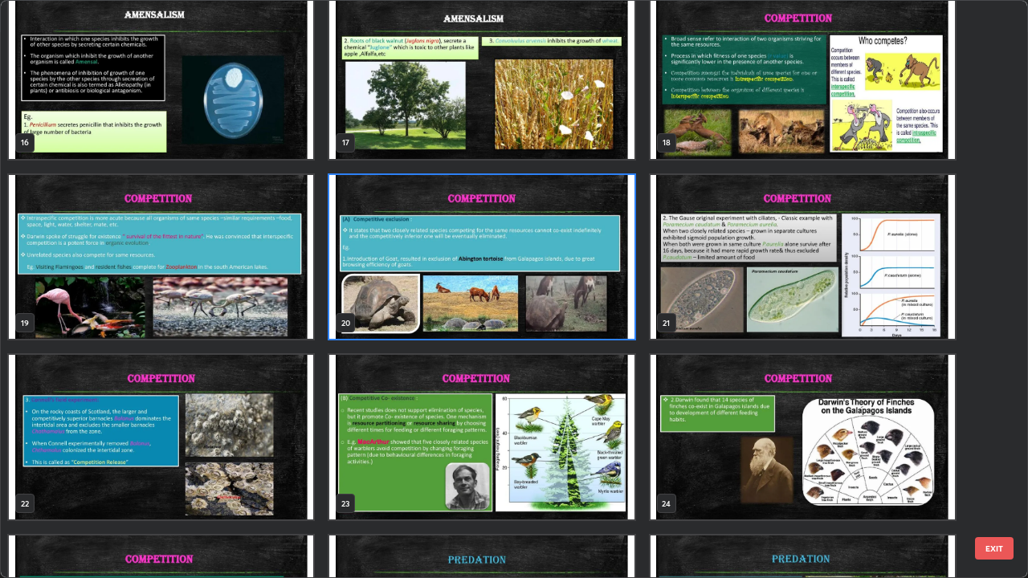
click at [402, 275] on img "grid" at bounding box center [481, 257] width 304 height 165
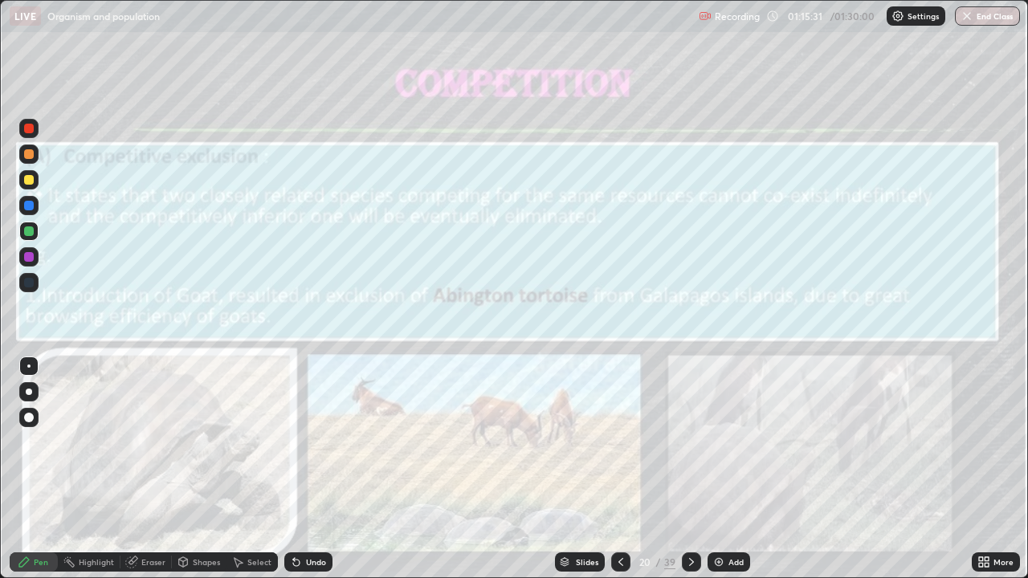
click at [407, 271] on img "grid" at bounding box center [481, 257] width 304 height 165
click at [25, 255] on div at bounding box center [29, 257] width 10 height 10
click at [689, 469] on icon at bounding box center [691, 562] width 13 height 13
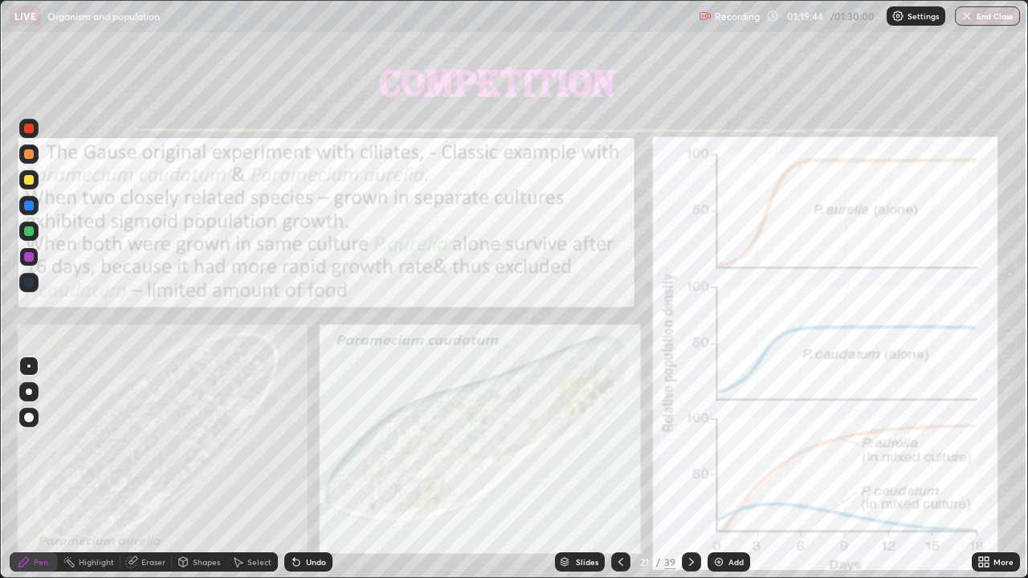
click at [692, 469] on icon at bounding box center [691, 562] width 13 height 13
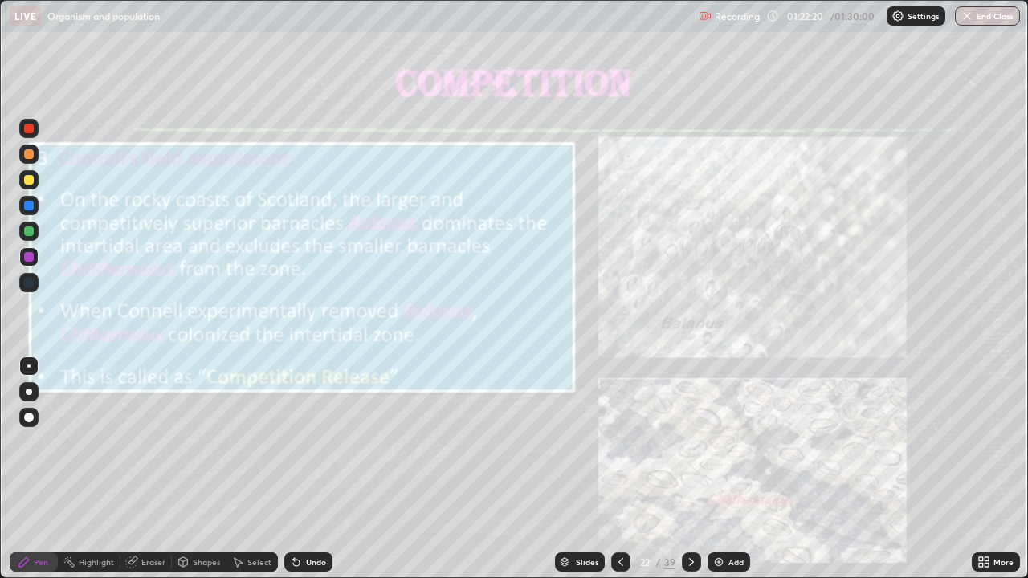
click at [981, 14] on button "End Class" at bounding box center [987, 15] width 65 height 19
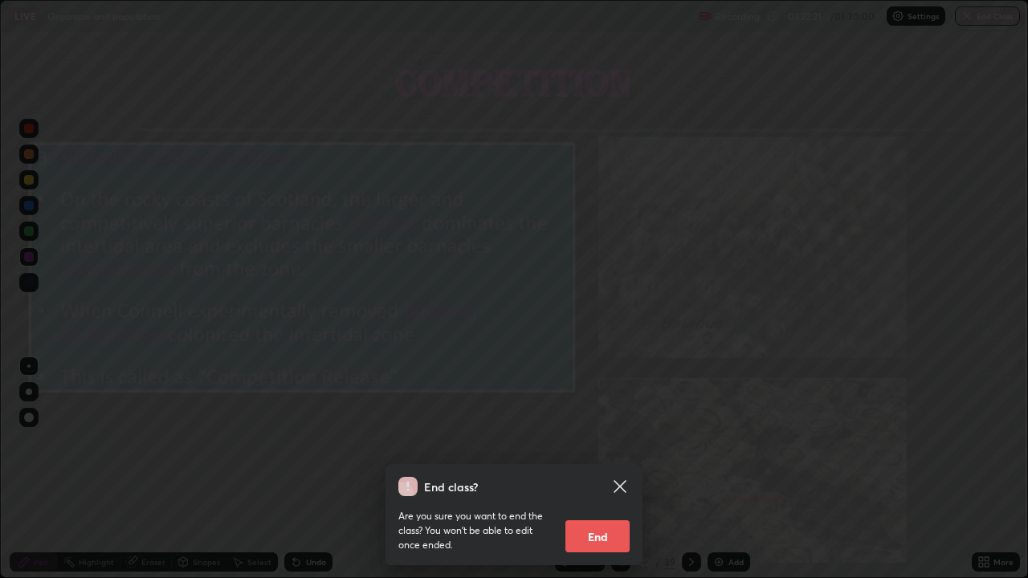
click at [615, 469] on button "End" at bounding box center [598, 537] width 64 height 32
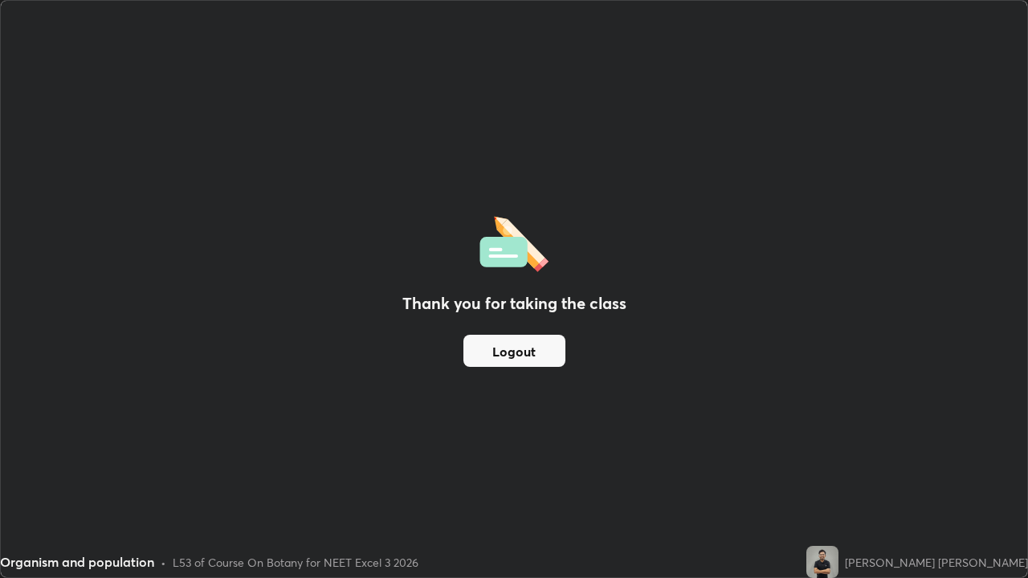
click at [550, 364] on button "Logout" at bounding box center [515, 351] width 102 height 32
